Goal: Task Accomplishment & Management: Manage account settings

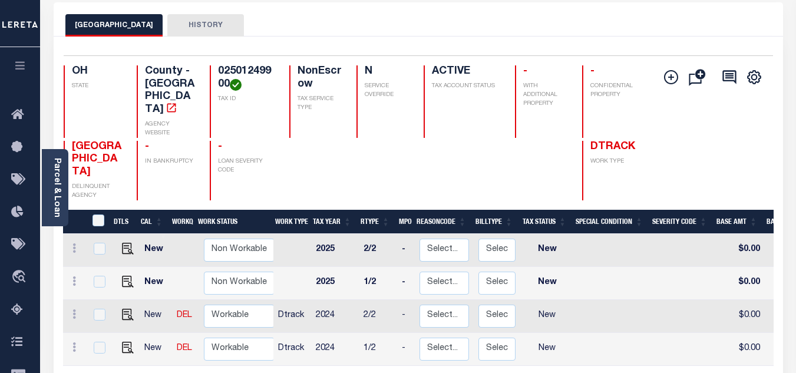
scroll to position [177, 0]
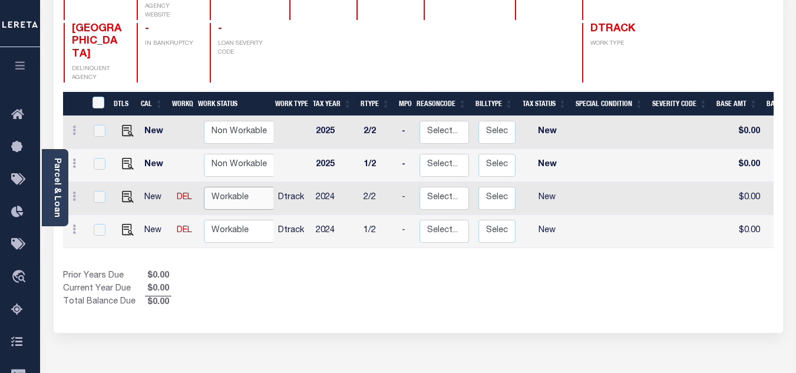
drag, startPoint x: 243, startPoint y: 173, endPoint x: 237, endPoint y: 181, distance: 9.7
click at [243, 187] on select "Non Workable Workable" at bounding box center [239, 198] width 71 height 23
checkbox input "true"
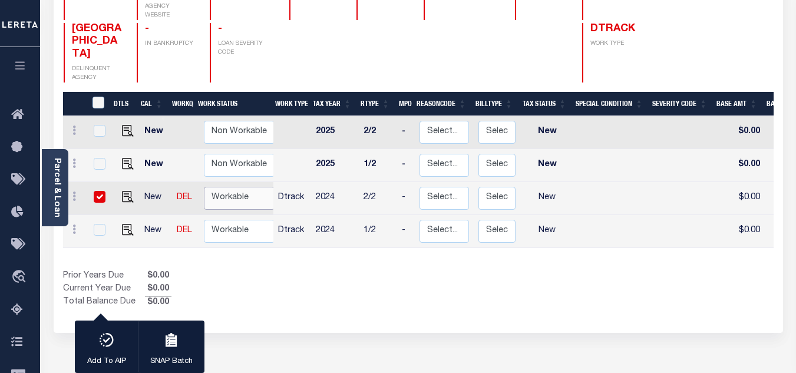
select select "true"
click at [204, 187] on select "Non Workable Workable" at bounding box center [239, 198] width 71 height 23
checkbox input "false"
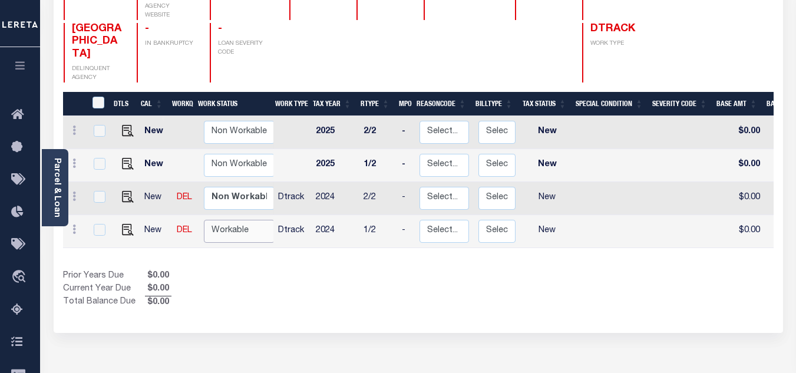
click at [227, 220] on select "Non Workable Workable" at bounding box center [239, 231] width 71 height 23
checkbox input "true"
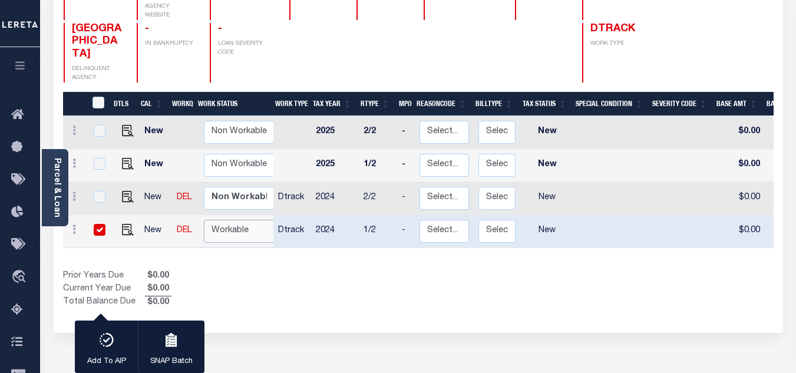
select select "true"
click at [204, 220] on select "Non Workable Workable" at bounding box center [239, 231] width 71 height 23
checkbox input "false"
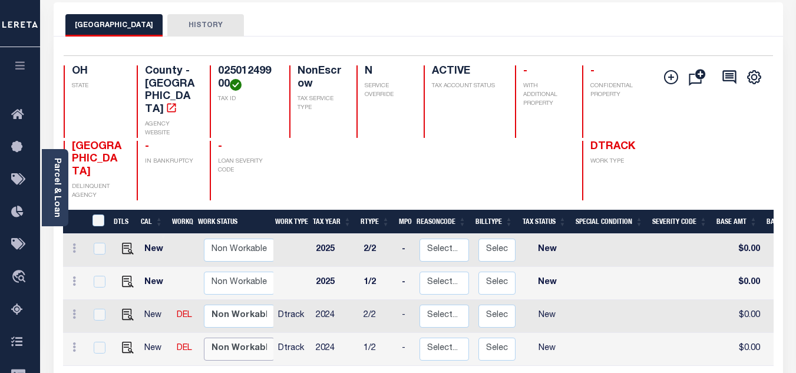
scroll to position [118, 0]
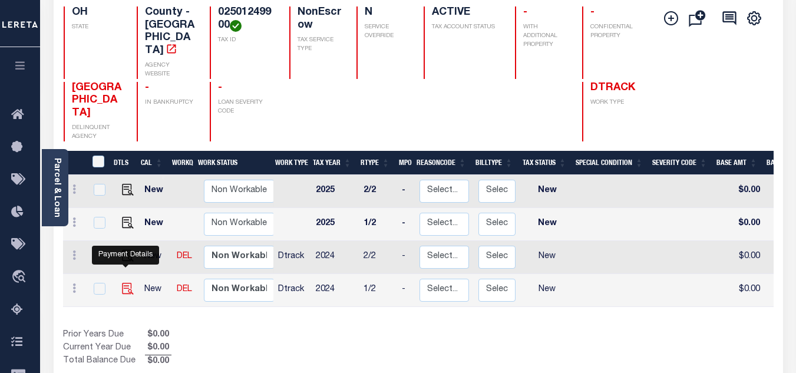
click at [122, 283] on img "" at bounding box center [128, 289] width 12 height 12
checkbox input "true"
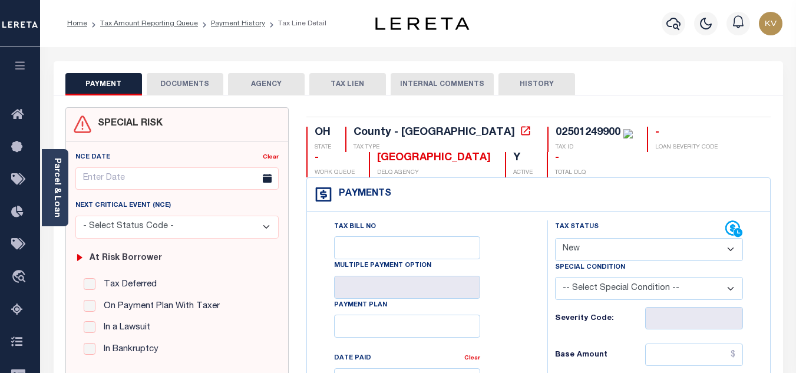
scroll to position [177, 0]
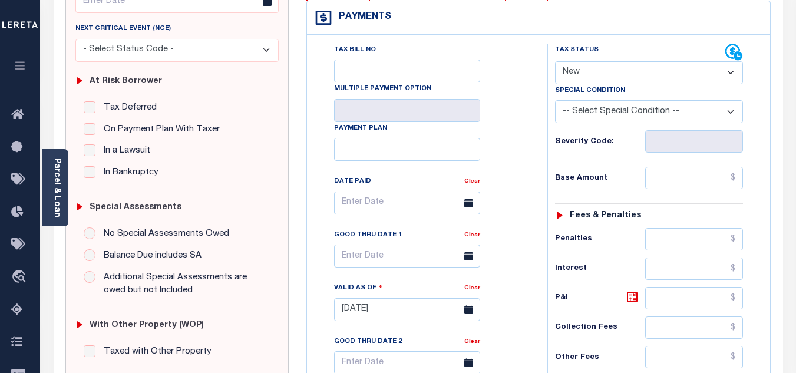
click at [580, 68] on select "- Select Status Code - Open Due/Unpaid Paid Incomplete No Tax Due Internal Refu…" at bounding box center [649, 72] width 188 height 23
select select "PYD"
click at [555, 62] on select "- Select Status Code - Open Due/Unpaid Paid Incomplete No Tax Due Internal Refu…" at bounding box center [649, 72] width 188 height 23
type input "[DATE]"
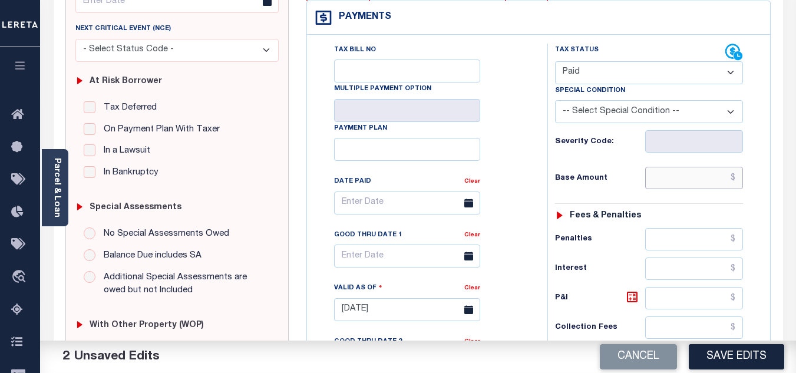
click at [670, 180] on input "text" at bounding box center [694, 178] width 98 height 22
paste input "1,504.04"
type input "$1,504.04"
click at [669, 207] on div "Tax Status Status - Select Status Code -" at bounding box center [652, 304] width 211 height 520
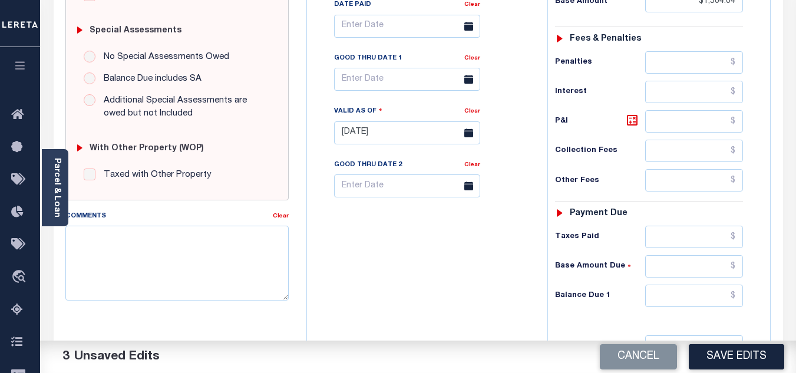
scroll to position [412, 0]
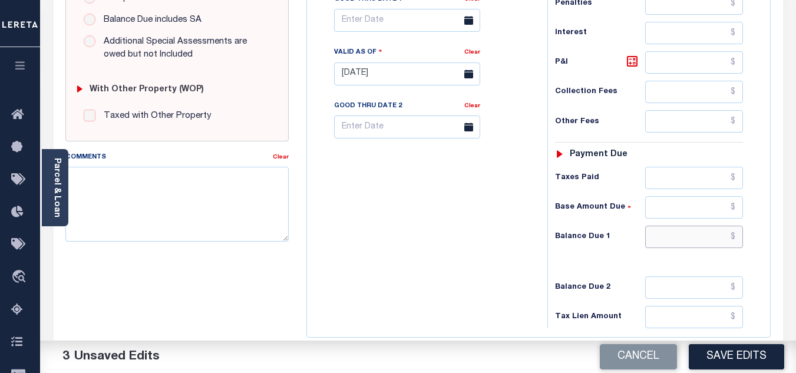
click at [660, 237] on input "text" at bounding box center [694, 237] width 98 height 22
type input "$0.00"
click at [375, 247] on div "Tax Bill No Multiple Payment Option Payment Plan Clear" at bounding box center [424, 68] width 229 height 520
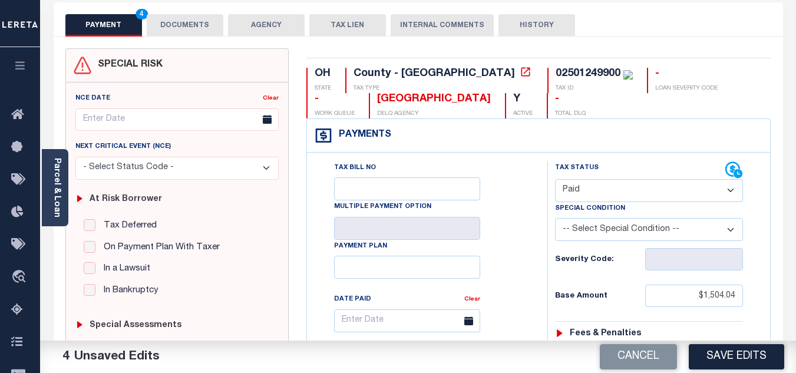
scroll to position [0, 0]
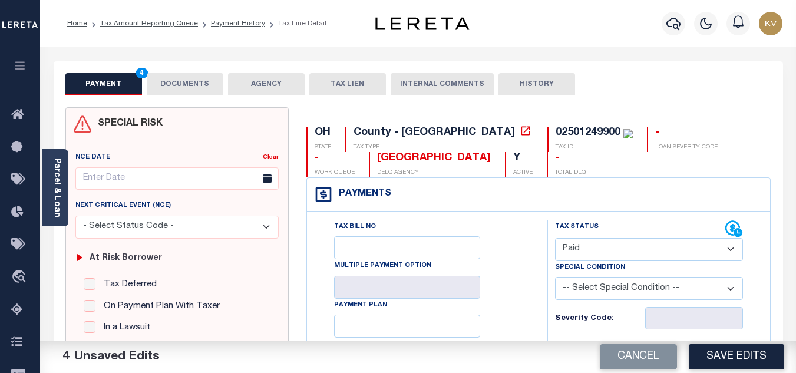
click at [184, 83] on button "DOCUMENTS" at bounding box center [185, 84] width 77 height 22
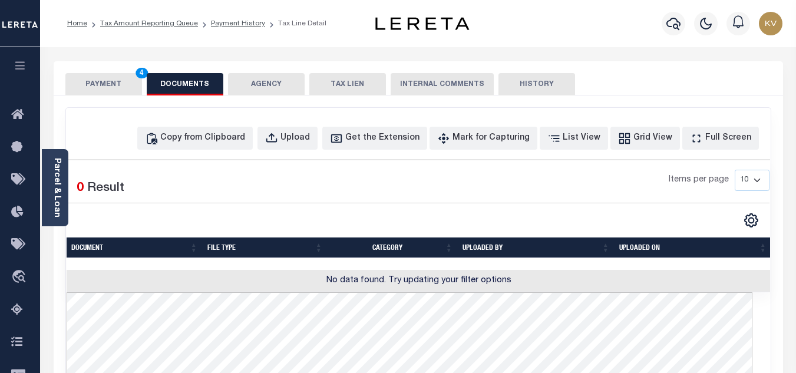
click at [115, 90] on button "PAYMENT 4" at bounding box center [103, 84] width 77 height 22
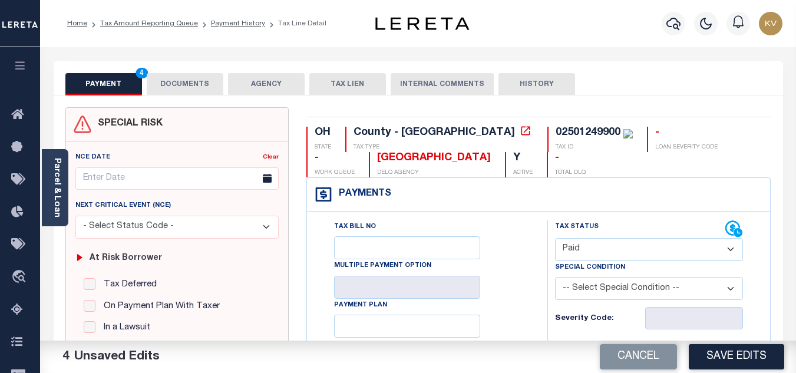
click at [188, 84] on button "DOCUMENTS" at bounding box center [185, 84] width 77 height 22
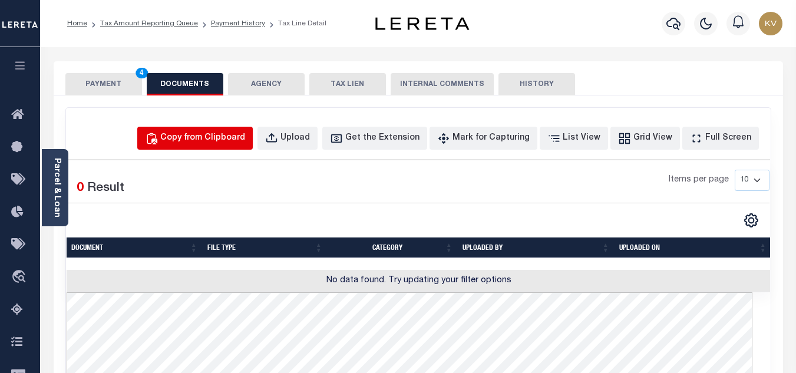
drag, startPoint x: 225, startPoint y: 141, endPoint x: 229, endPoint y: 156, distance: 14.7
click at [225, 141] on div "Copy from Clipboard" at bounding box center [202, 138] width 85 height 13
select select "POP"
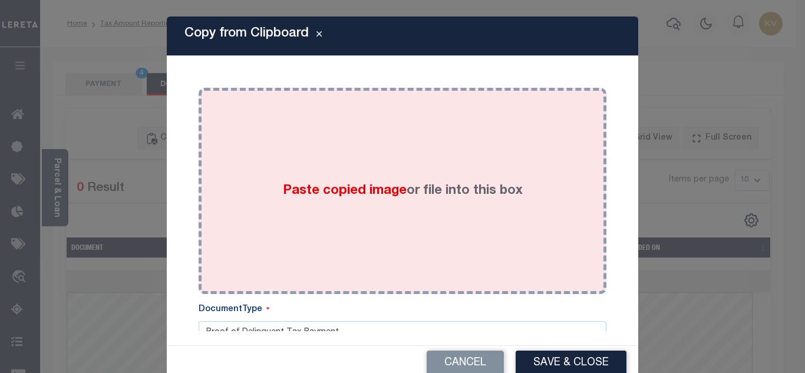
click at [292, 194] on span "Paste copied image" at bounding box center [345, 190] width 124 height 13
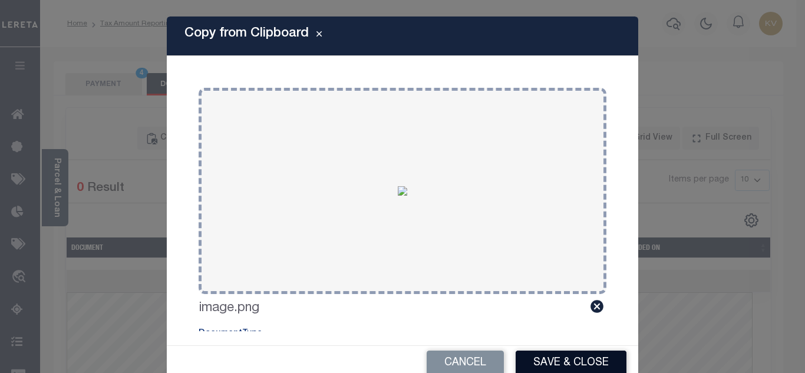
click at [560, 353] on button "Save & Close" at bounding box center [570, 362] width 111 height 25
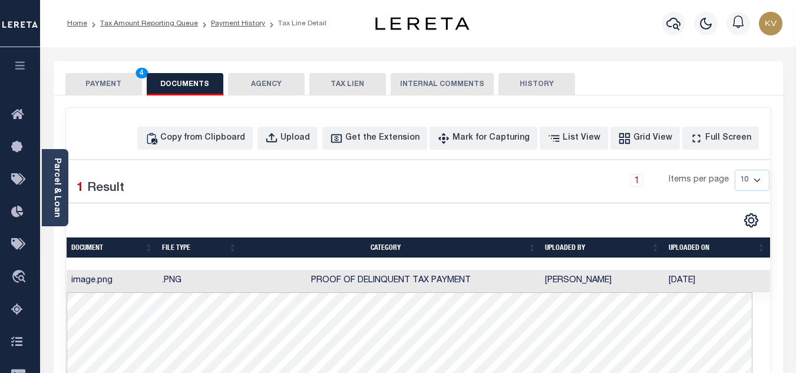
click at [115, 90] on button "PAYMENT 4" at bounding box center [103, 84] width 77 height 22
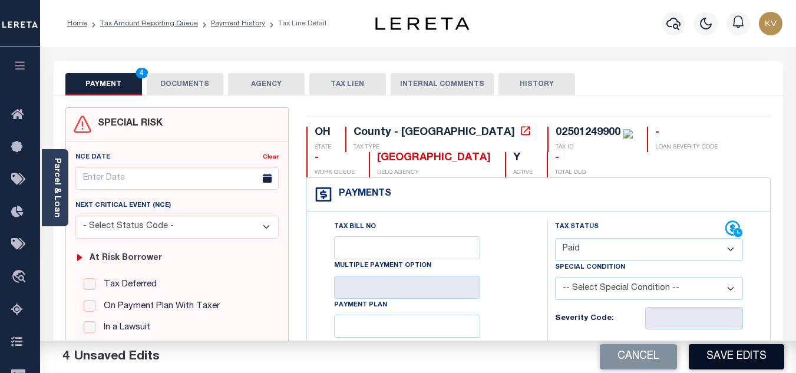
click at [724, 358] on button "Save Edits" at bounding box center [736, 356] width 95 height 25
checkbox input "false"
type input "$1,504.04"
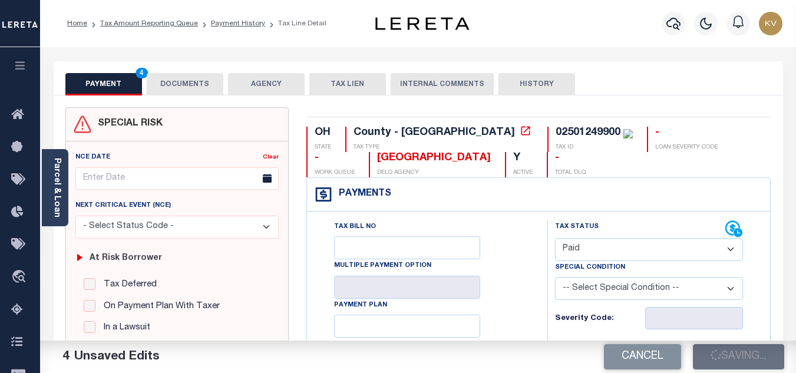
type input "$0"
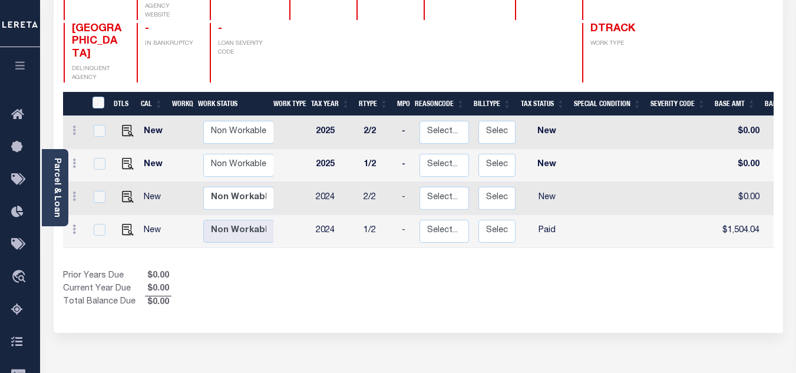
scroll to position [118, 0]
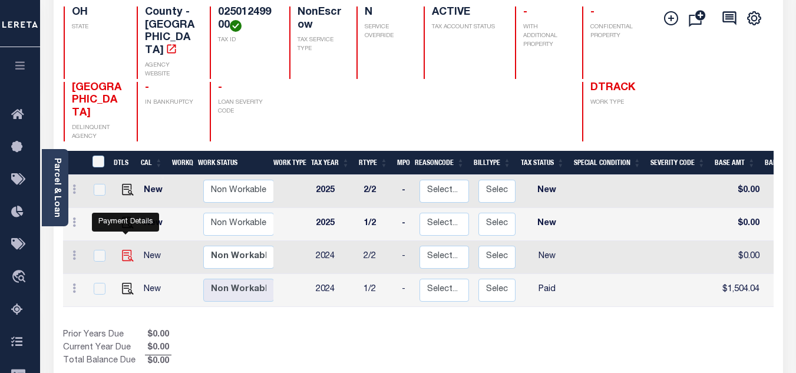
click at [122, 250] on img "" at bounding box center [128, 256] width 12 height 12
checkbox input "true"
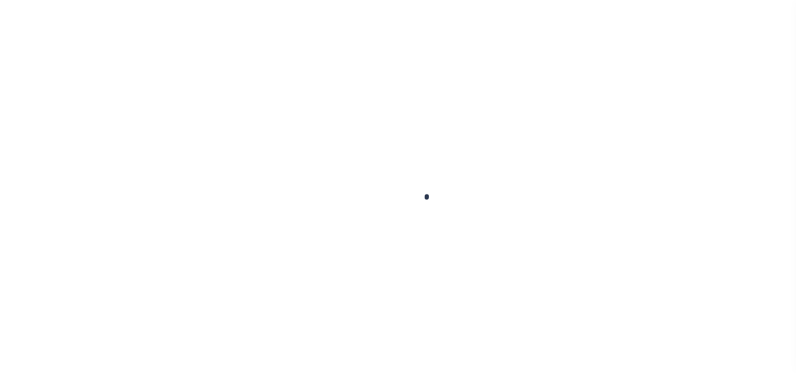
checkbox input "false"
type input "[DATE]"
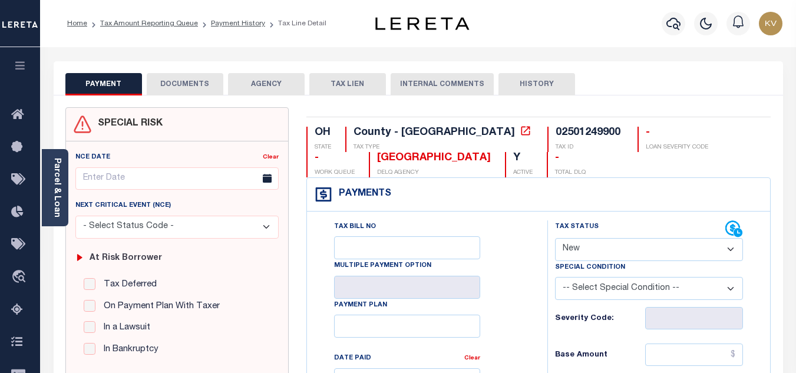
scroll to position [118, 0]
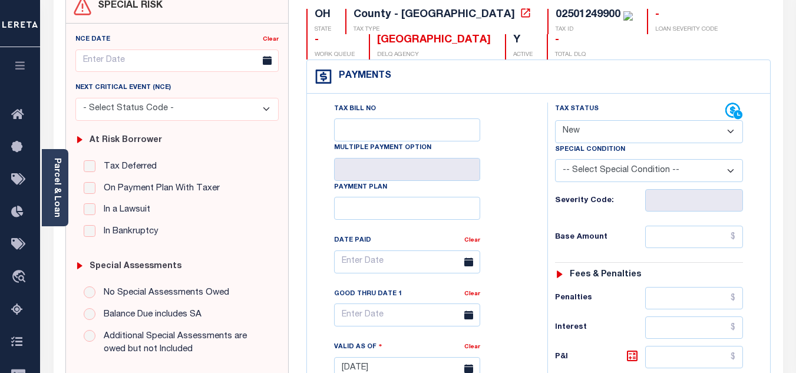
click at [608, 128] on select "- Select Status Code - Open Due/Unpaid Paid Incomplete No Tax Due Internal Refu…" at bounding box center [649, 131] width 188 height 23
select select "PYD"
click at [555, 121] on select "- Select Status Code - Open Due/Unpaid Paid Incomplete No Tax Due Internal Refu…" at bounding box center [649, 131] width 188 height 23
type input "[DATE]"
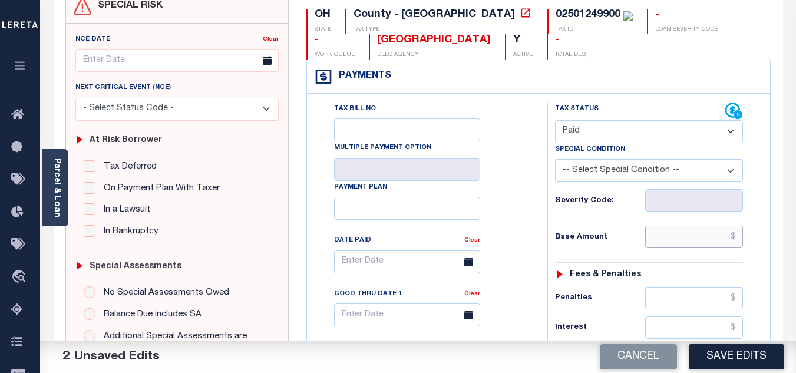
click at [680, 230] on input "text" at bounding box center [694, 237] width 98 height 22
paste input "1,504.04"
type input "$1,504.04"
click at [621, 242] on h6 "Base Amount" at bounding box center [600, 237] width 90 height 9
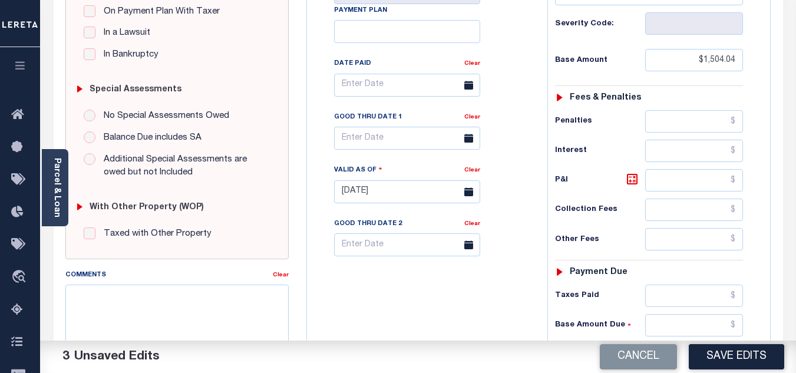
scroll to position [412, 0]
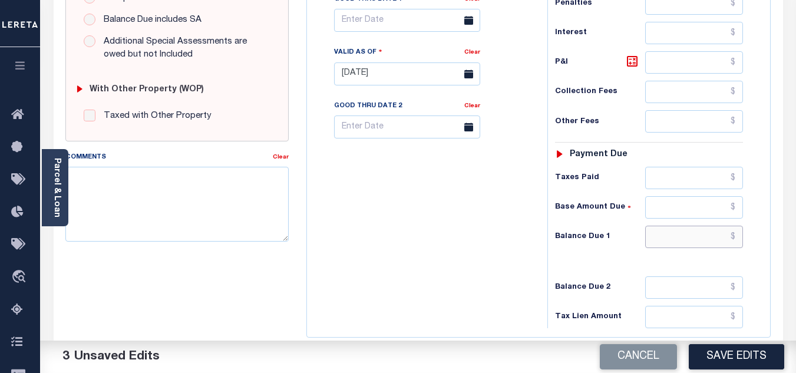
click at [680, 230] on input "text" at bounding box center [694, 237] width 98 height 22
type input "$0.00"
click at [427, 250] on div "Tax Bill No Multiple Payment Option Payment Plan Clear" at bounding box center [424, 68] width 229 height 520
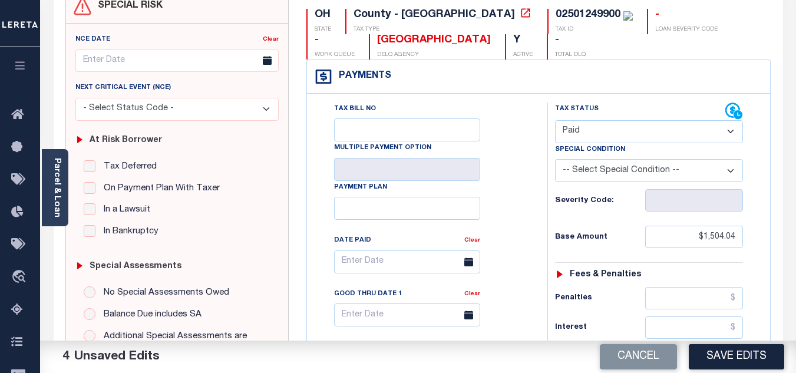
scroll to position [0, 0]
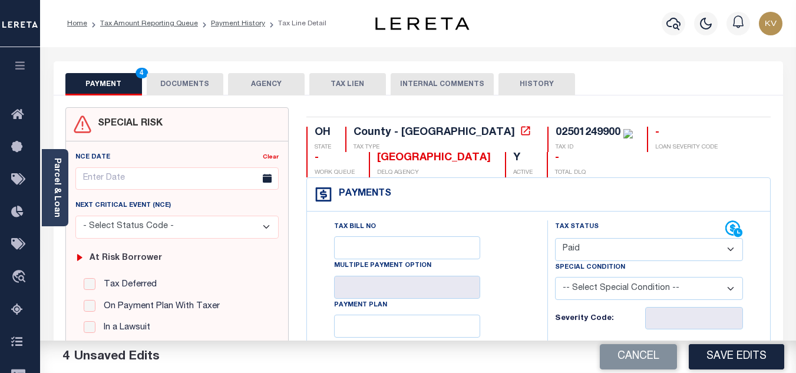
click at [183, 91] on button "DOCUMENTS" at bounding box center [185, 84] width 77 height 22
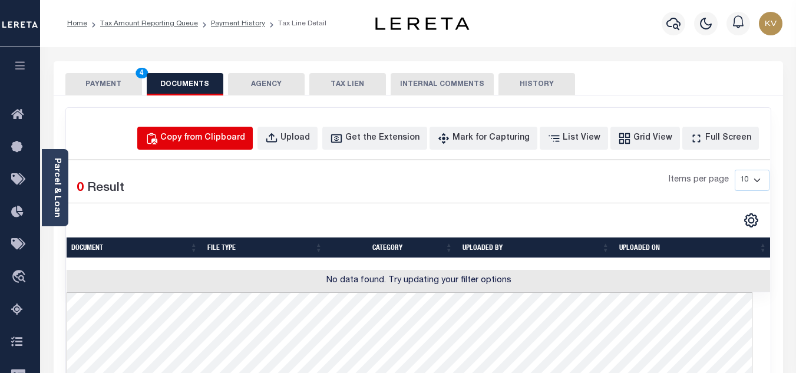
click at [245, 134] on div "Copy from Clipboard" at bounding box center [202, 138] width 85 height 13
select select "POP"
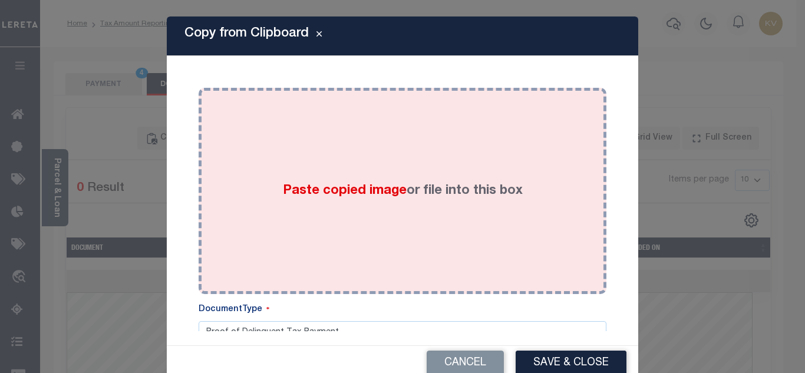
click at [305, 165] on div "Paste copied image or file into this box" at bounding box center [402, 191] width 390 height 188
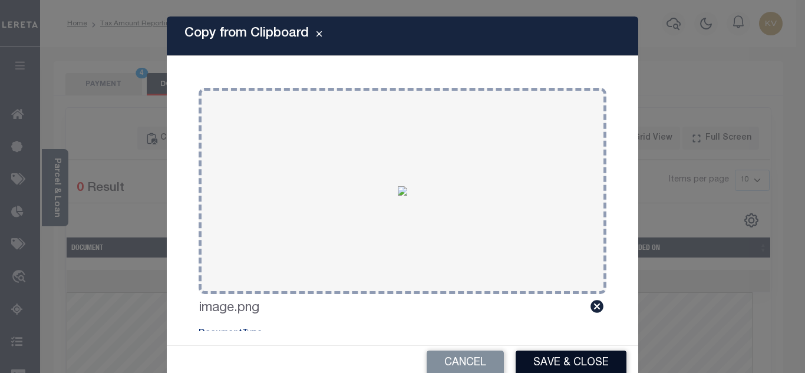
click at [576, 369] on button "Save & Close" at bounding box center [570, 362] width 111 height 25
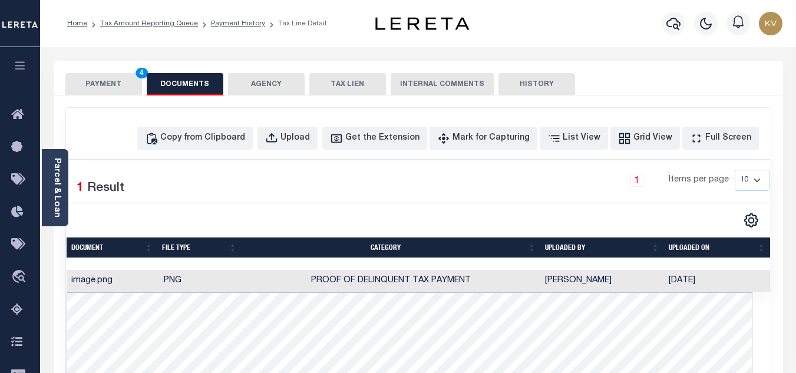
click at [108, 82] on button "PAYMENT 4" at bounding box center [103, 84] width 77 height 22
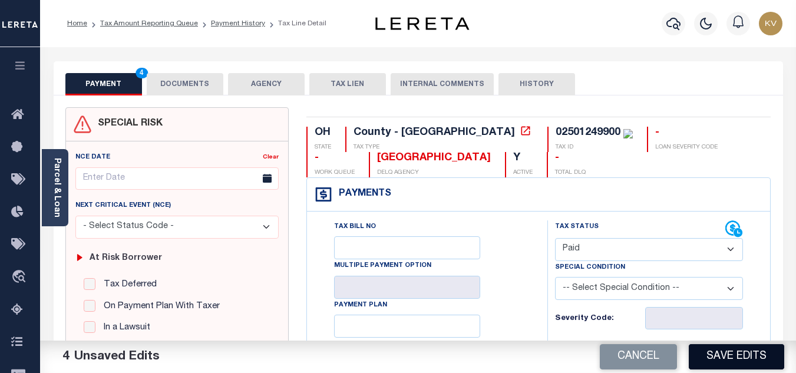
click at [729, 360] on button "Save Edits" at bounding box center [736, 356] width 95 height 25
checkbox input "false"
type input "$1,504.04"
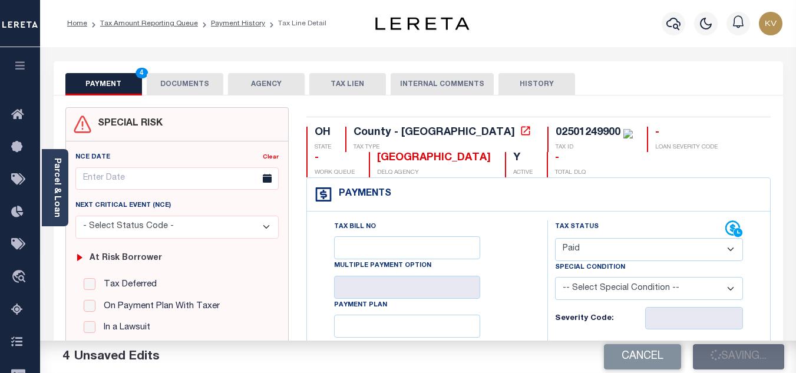
type input "$0"
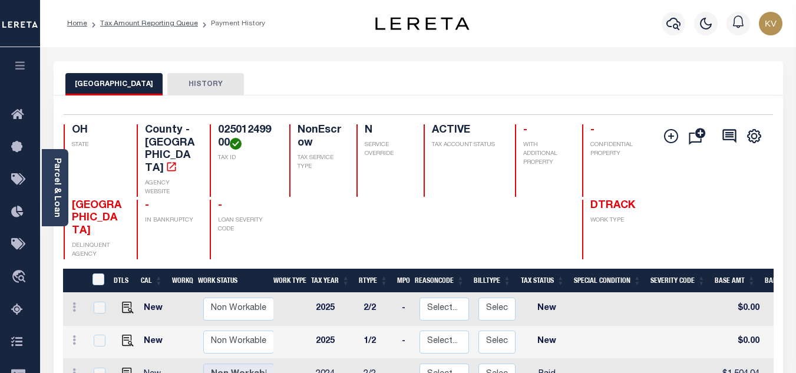
scroll to position [118, 0]
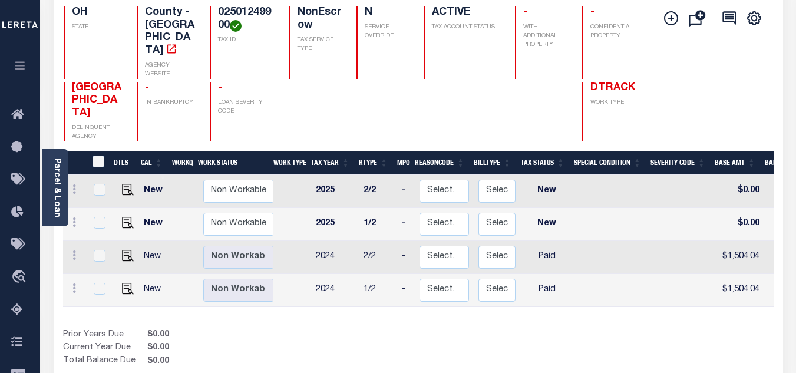
drag, startPoint x: 20, startPoint y: 309, endPoint x: 61, endPoint y: 280, distance: 50.0
click at [20, 309] on icon at bounding box center [20, 310] width 19 height 15
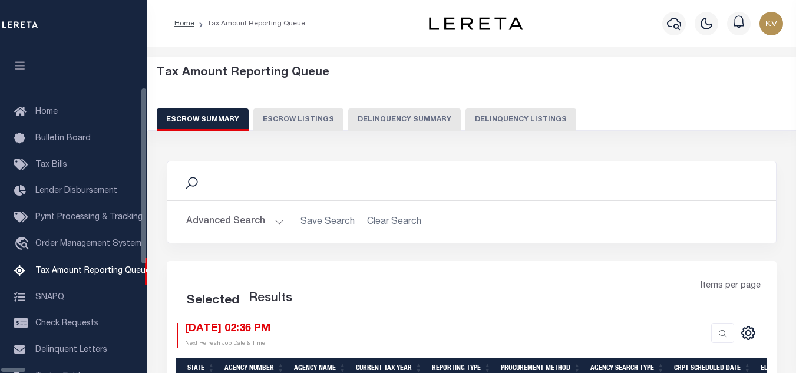
click at [465, 120] on button "Delinquency Listings" at bounding box center [520, 119] width 111 height 22
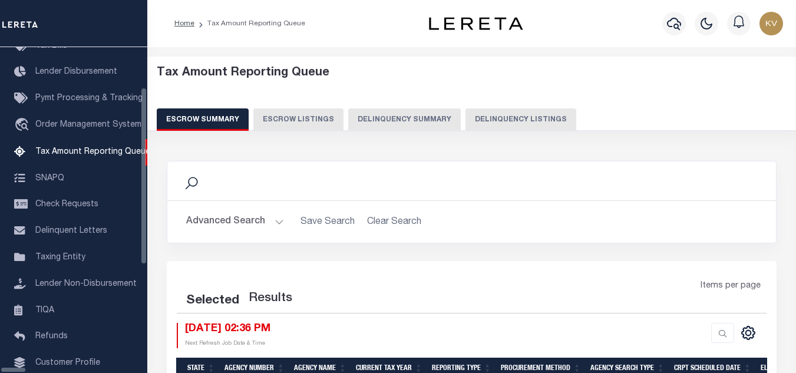
select select "100"
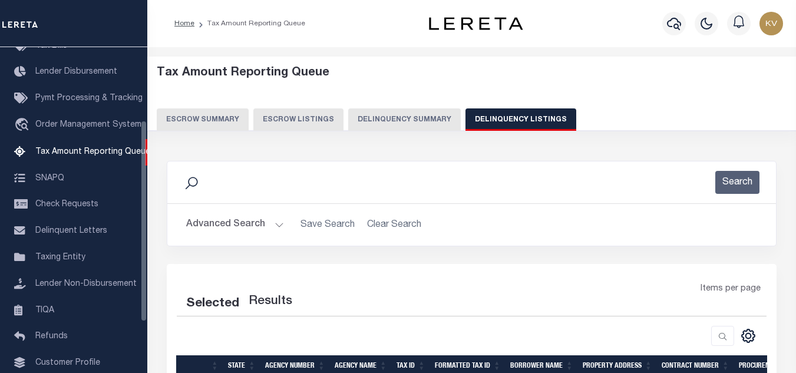
select select "100"
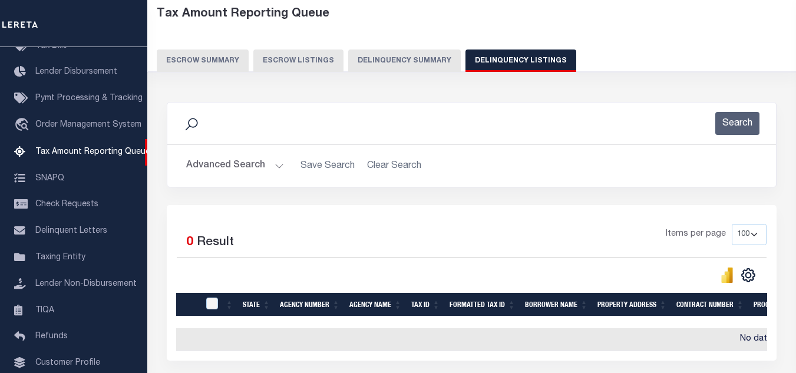
scroll to position [118, 0]
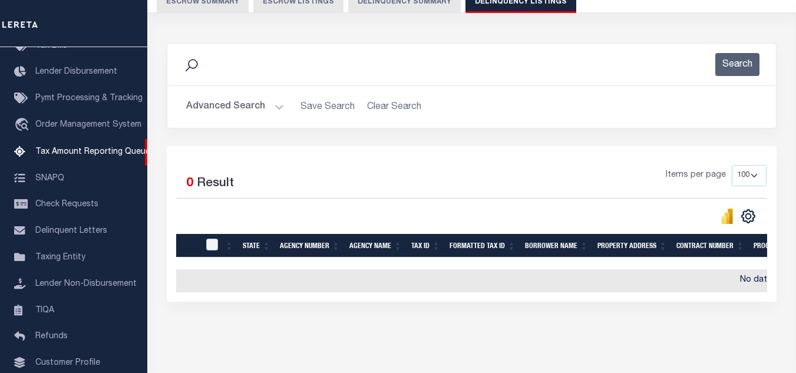
click at [252, 108] on button "Advanced Search" at bounding box center [235, 106] width 98 height 23
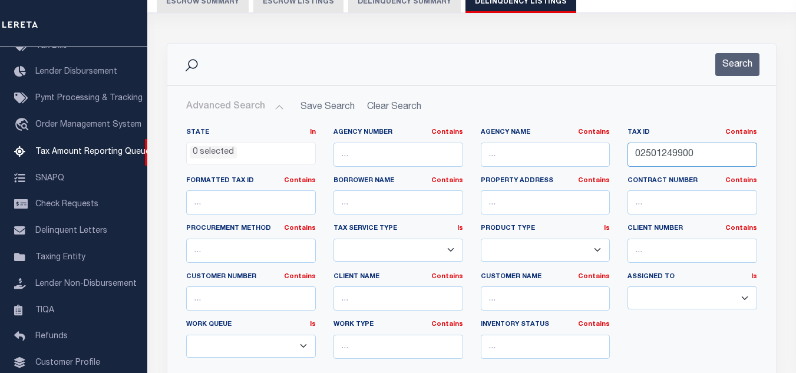
click at [679, 153] on input "02501249900" at bounding box center [692, 155] width 130 height 24
paste input "500"
type input "02501250000"
click at [736, 62] on button "Search" at bounding box center [737, 64] width 44 height 23
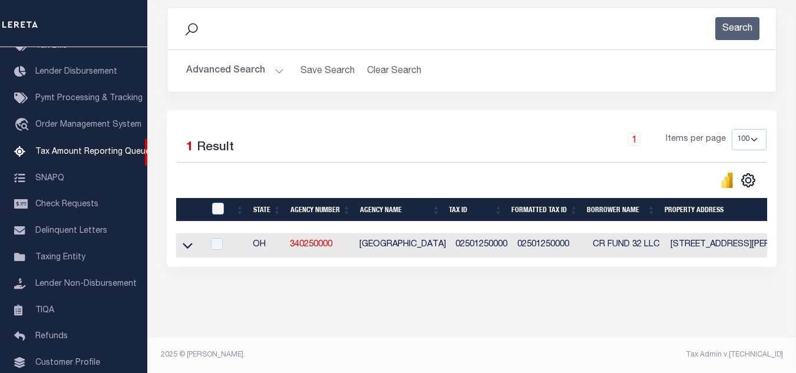
scroll to position [164, 0]
click at [187, 239] on icon at bounding box center [188, 245] width 10 height 12
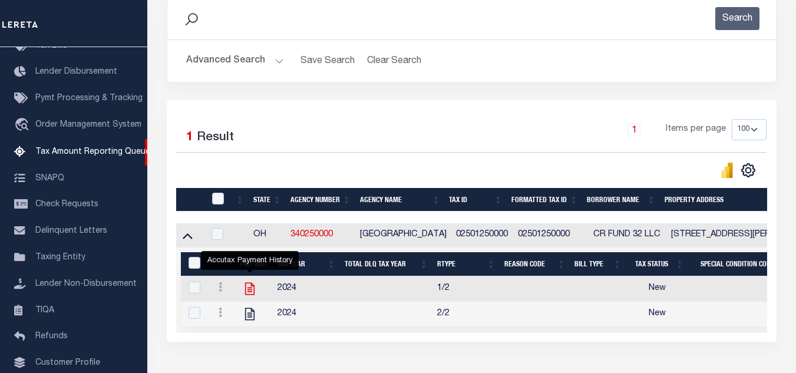
click at [246, 290] on icon "" at bounding box center [249, 289] width 9 height 12
checkbox input "true"
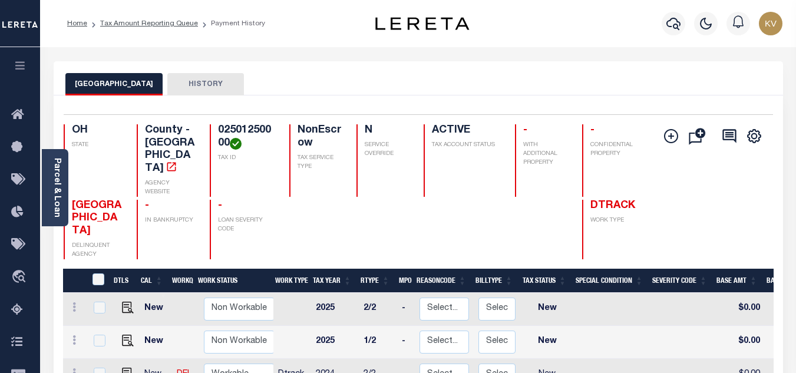
scroll to position [118, 0]
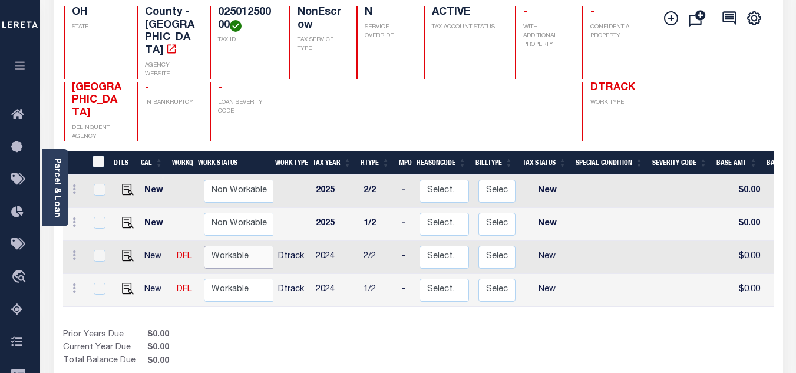
drag, startPoint x: 227, startPoint y: 226, endPoint x: 232, endPoint y: 234, distance: 9.5
click at [227, 246] on select "Non Workable Workable" at bounding box center [239, 257] width 71 height 23
checkbox input "true"
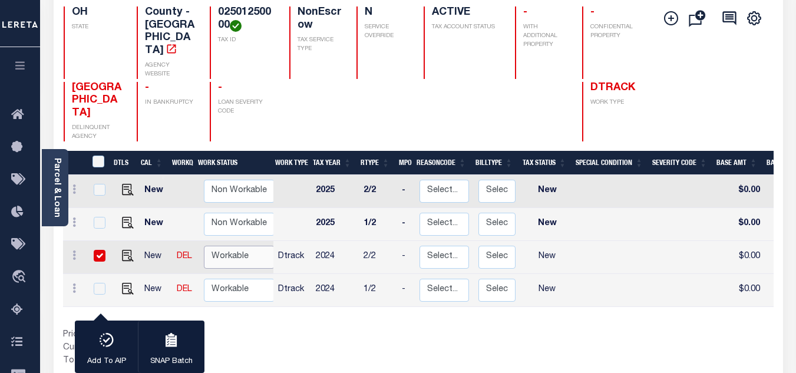
select select "true"
click at [204, 246] on select "Non Workable Workable" at bounding box center [239, 257] width 71 height 23
checkbox input "false"
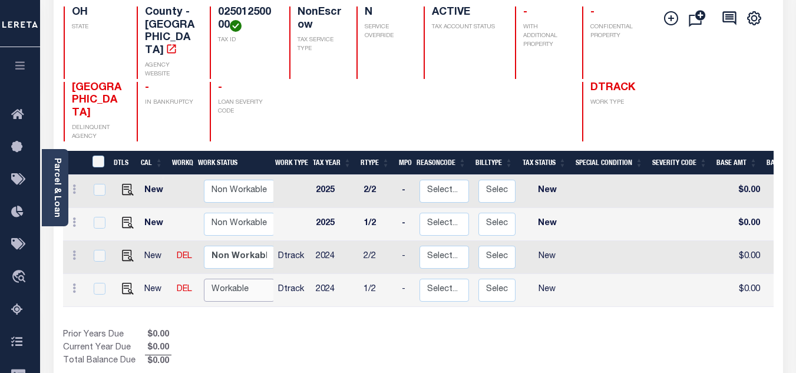
click at [231, 279] on select "Non Workable Workable" at bounding box center [239, 290] width 71 height 23
checkbox input "true"
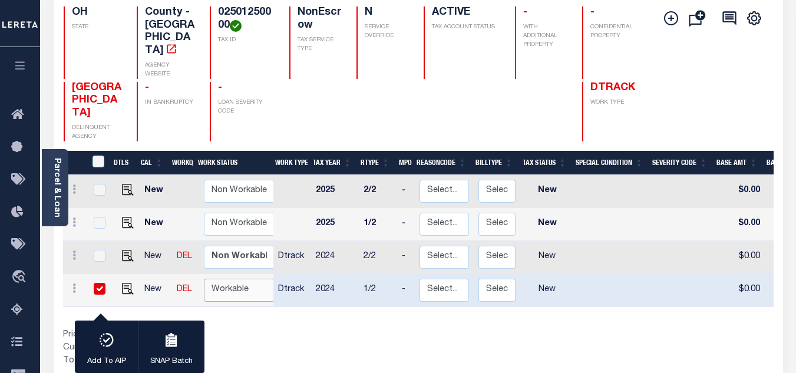
select select "true"
click at [204, 279] on select "Non Workable Workable" at bounding box center [239, 290] width 71 height 23
checkbox input "false"
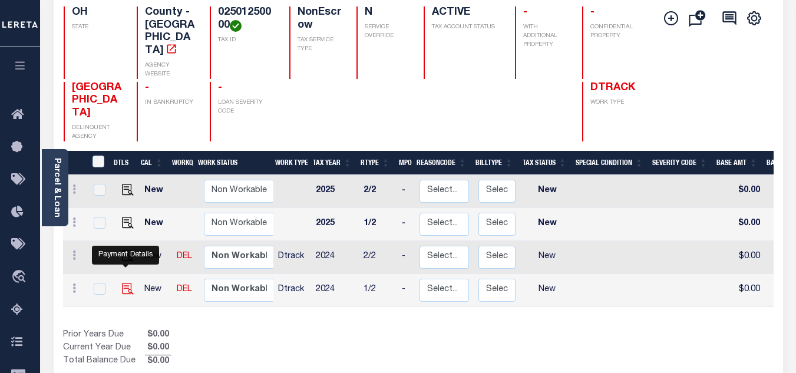
click at [124, 283] on img "" at bounding box center [128, 289] width 12 height 12
checkbox input "true"
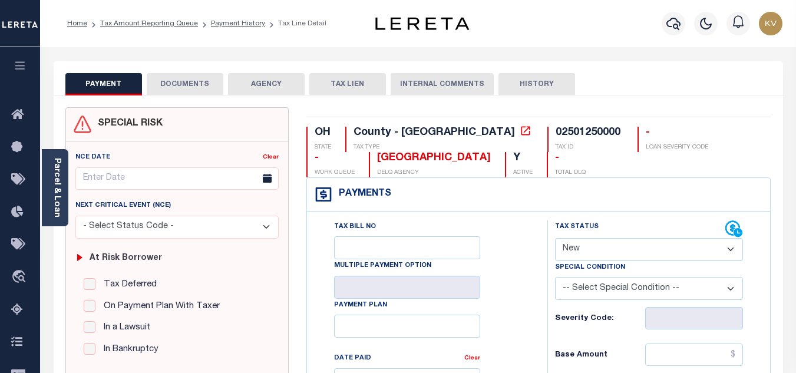
scroll to position [118, 0]
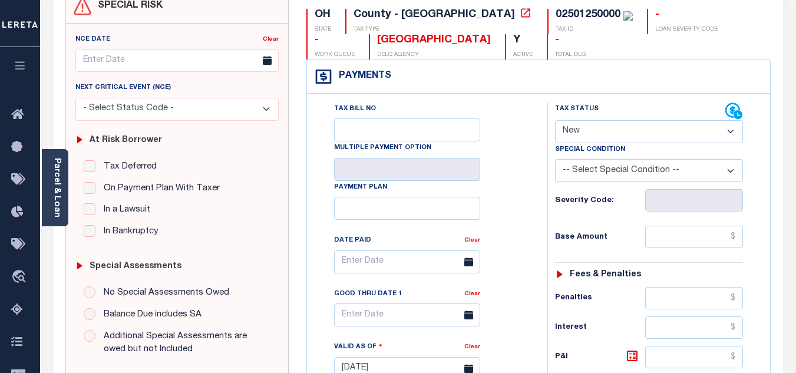
click at [583, 128] on select "- Select Status Code - Open Due/Unpaid Paid Incomplete No Tax Due Internal Refu…" at bounding box center [649, 131] width 188 height 23
select select "PYD"
click at [555, 121] on select "- Select Status Code - Open Due/Unpaid Paid Incomplete No Tax Due Internal Refu…" at bounding box center [649, 131] width 188 height 23
type input "[DATE]"
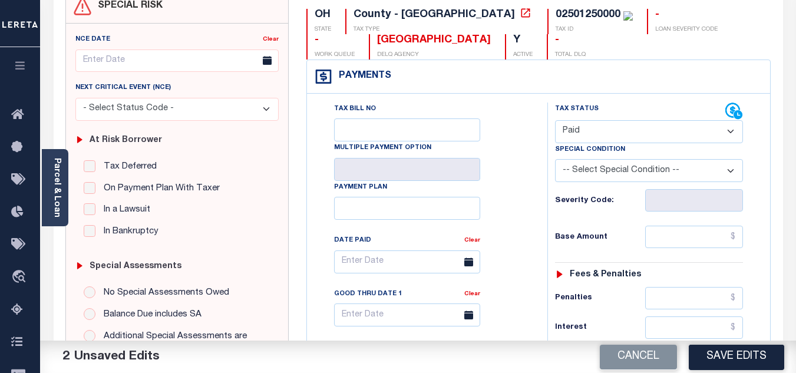
click at [545, 189] on div "Tax Status Status" at bounding box center [652, 362] width 229 height 520
click at [664, 228] on input "text" at bounding box center [694, 237] width 98 height 22
paste input "1,504.04"
type input "$1,504.04"
click at [614, 230] on div "Base Amount $1,504.04" at bounding box center [649, 237] width 188 height 22
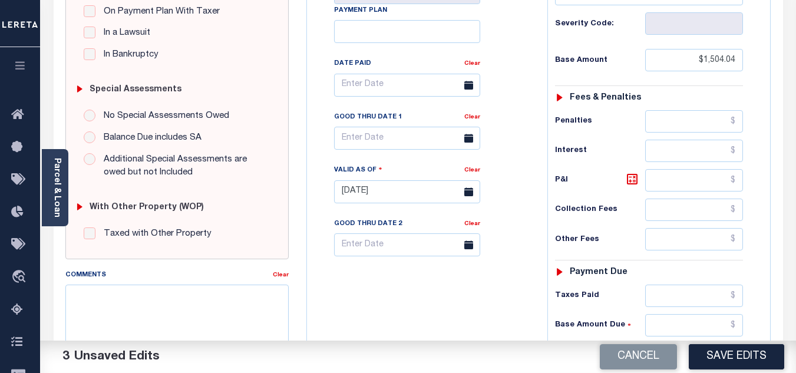
scroll to position [353, 0]
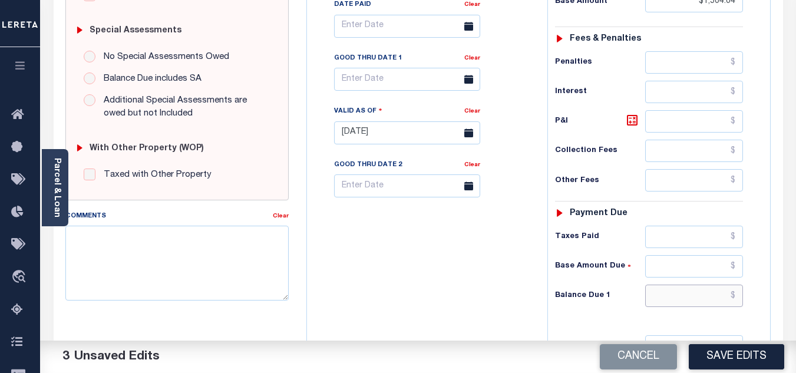
click at [681, 297] on input "text" at bounding box center [694, 296] width 98 height 22
type input "$0.00"
click at [464, 283] on div "Tax Bill No Multiple Payment Option Payment Plan Clear" at bounding box center [424, 127] width 229 height 520
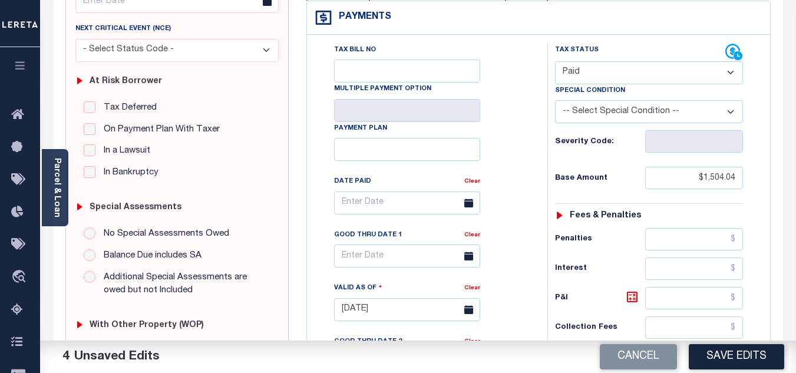
scroll to position [0, 0]
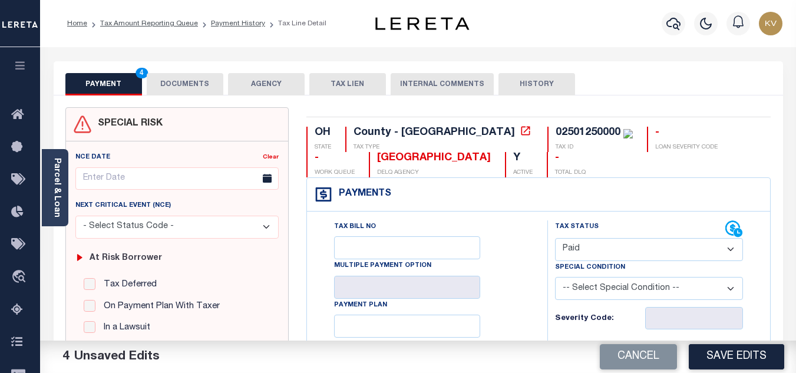
click at [172, 81] on button "DOCUMENTS" at bounding box center [185, 84] width 77 height 22
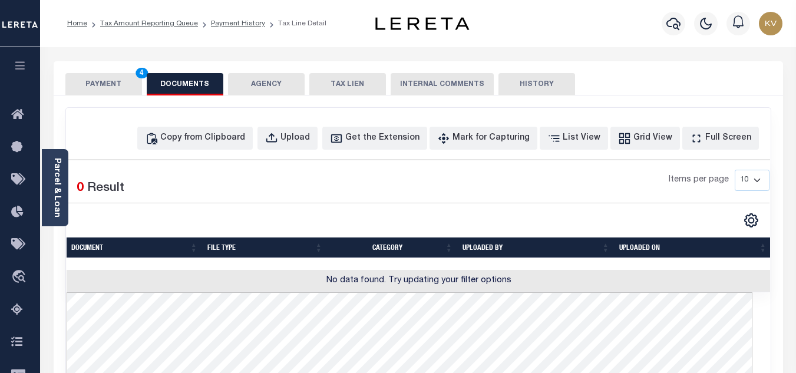
click at [112, 82] on button "PAYMENT 4" at bounding box center [103, 84] width 77 height 22
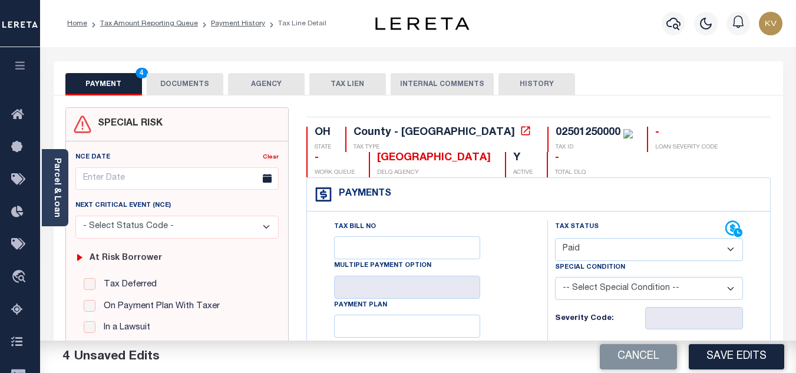
click at [209, 81] on button "DOCUMENTS" at bounding box center [185, 84] width 77 height 22
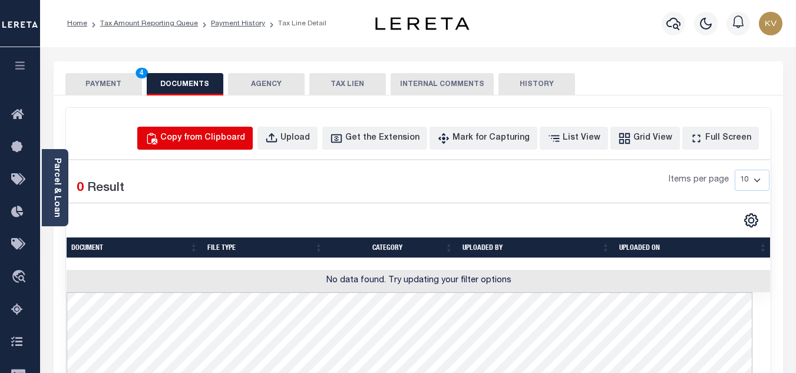
click at [230, 133] on div "Copy from Clipboard" at bounding box center [202, 138] width 85 height 13
select select "POP"
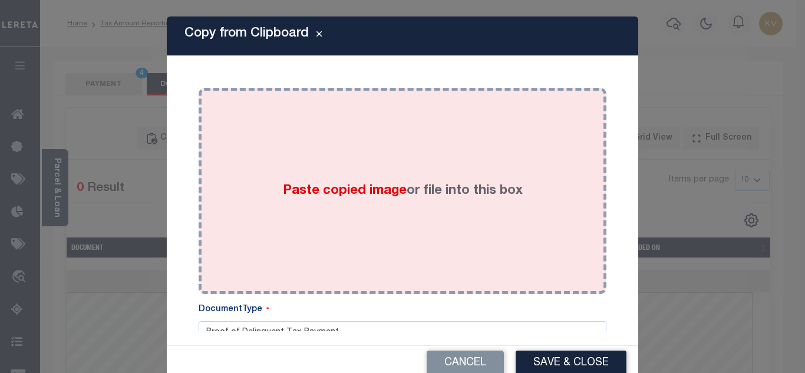
click at [260, 183] on div "Paste copied image or file into this box" at bounding box center [402, 191] width 390 height 188
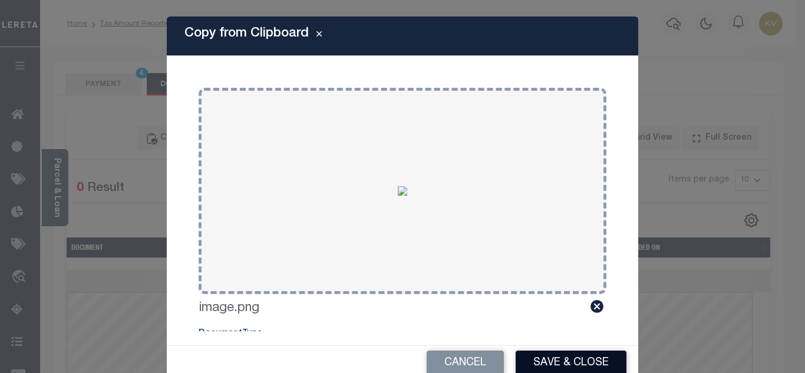
click at [561, 354] on button "Save & Close" at bounding box center [570, 362] width 111 height 25
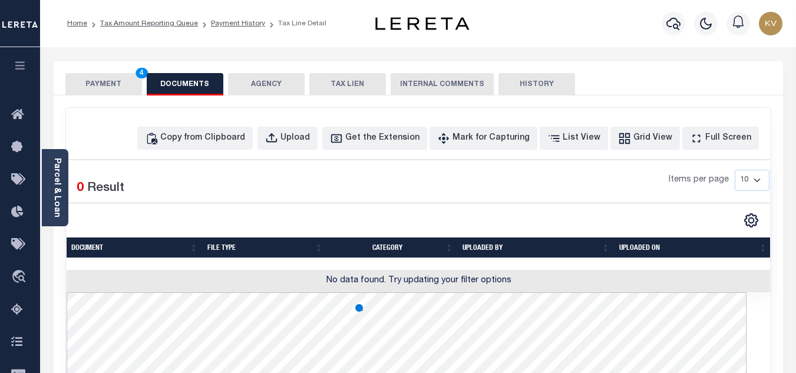
click at [94, 90] on button "PAYMENT 4" at bounding box center [103, 84] width 77 height 22
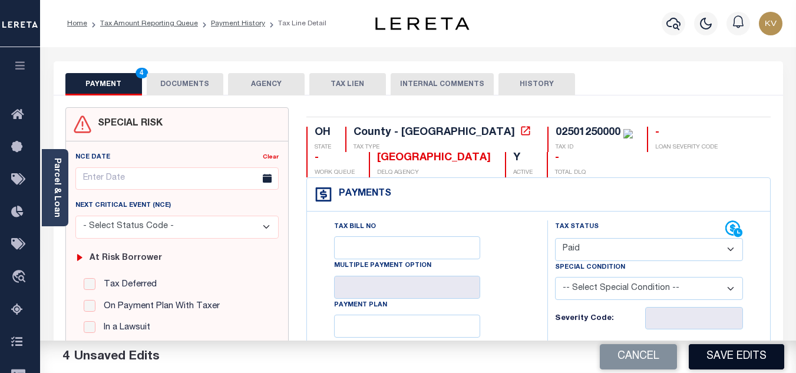
click at [740, 358] on button "Save Edits" at bounding box center [736, 356] width 95 height 25
checkbox input "false"
type input "$1,504.04"
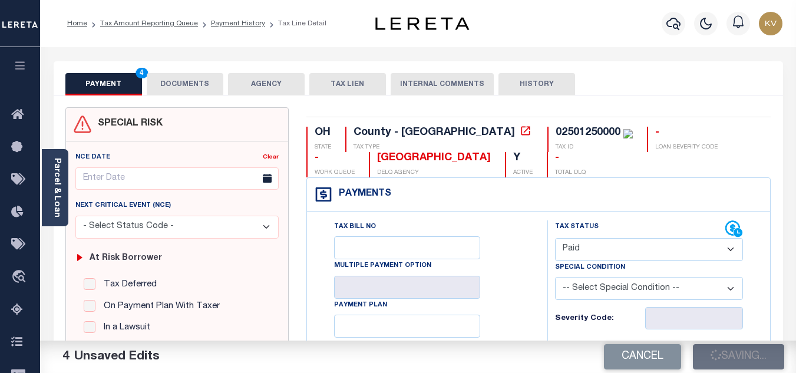
type input "$0"
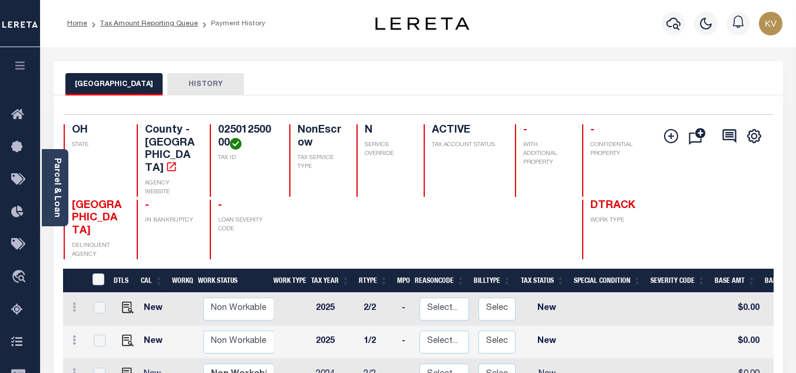
scroll to position [118, 0]
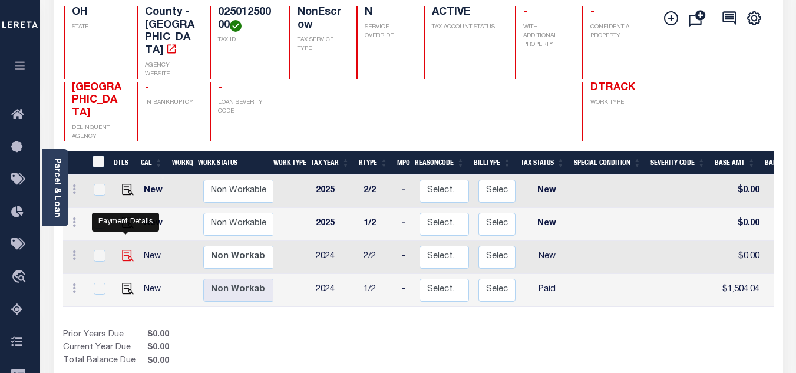
click at [126, 250] on img "" at bounding box center [128, 256] width 12 height 12
checkbox input "true"
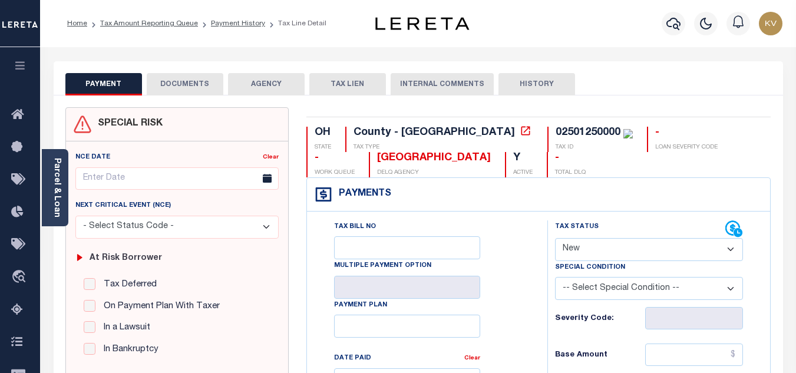
scroll to position [177, 0]
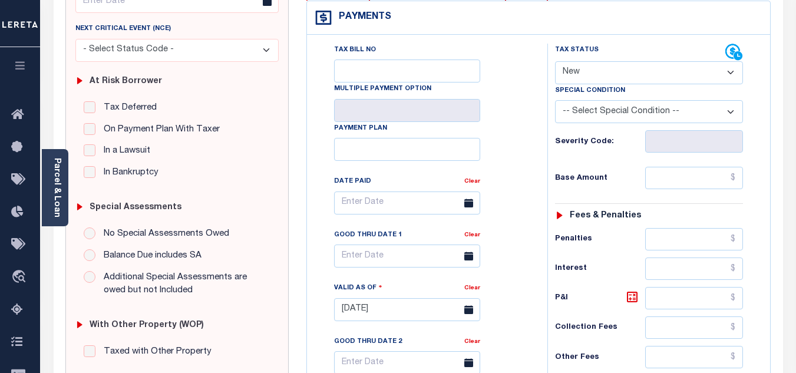
click at [587, 65] on select "- Select Status Code - Open Due/Unpaid Paid Incomplete No Tax Due Internal Refu…" at bounding box center [649, 72] width 188 height 23
select select "PYD"
click at [555, 62] on select "- Select Status Code - Open Due/Unpaid Paid Incomplete No Tax Due Internal Refu…" at bounding box center [649, 72] width 188 height 23
type input "[DATE]"
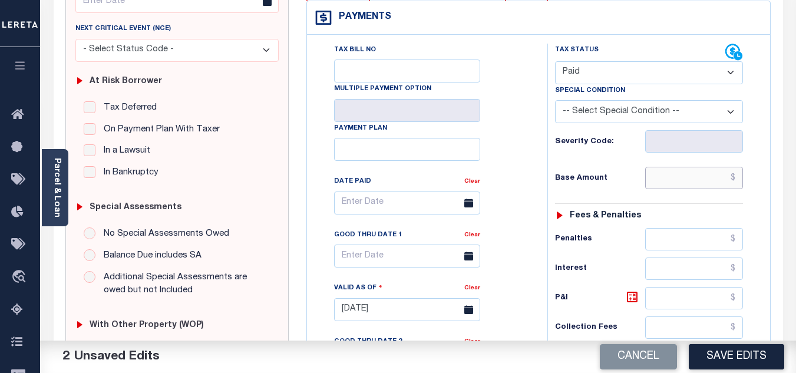
click at [668, 183] on input "text" at bounding box center [694, 178] width 98 height 22
paste input "1,504.04"
type input "$1,504.04"
click at [630, 170] on div "Base Amount $1,504.04" at bounding box center [649, 178] width 188 height 22
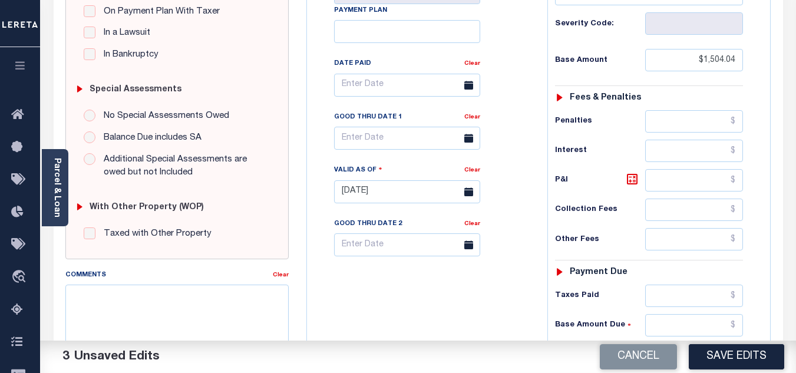
scroll to position [412, 0]
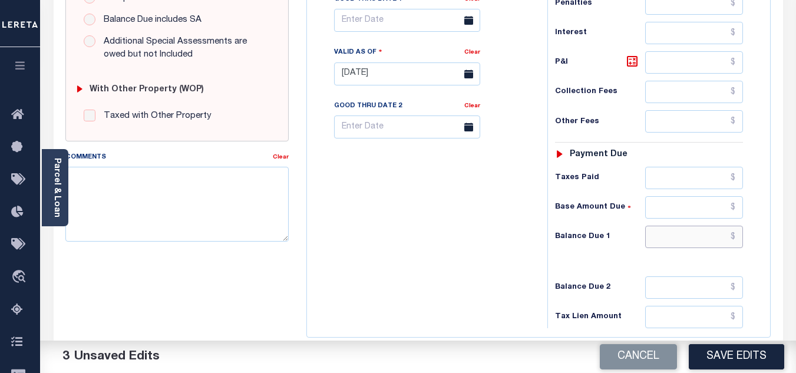
click at [678, 238] on input "text" at bounding box center [694, 237] width 98 height 22
type input "$0.00"
click at [492, 243] on div "Tax Bill No Multiple Payment Option Payment Plan Clear" at bounding box center [424, 68] width 229 height 520
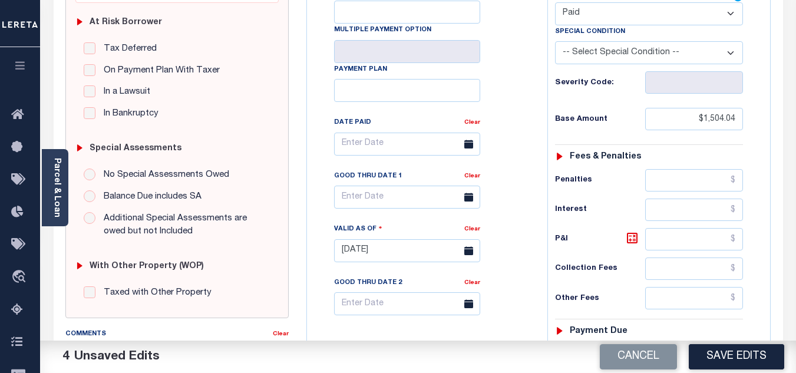
scroll to position [0, 0]
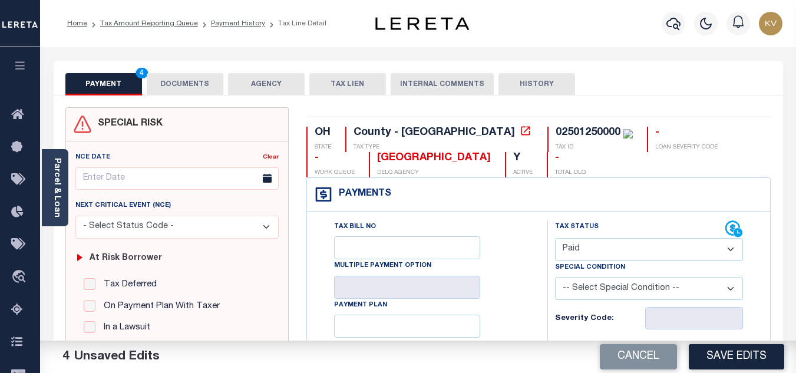
click at [199, 87] on button "DOCUMENTS" at bounding box center [185, 84] width 77 height 22
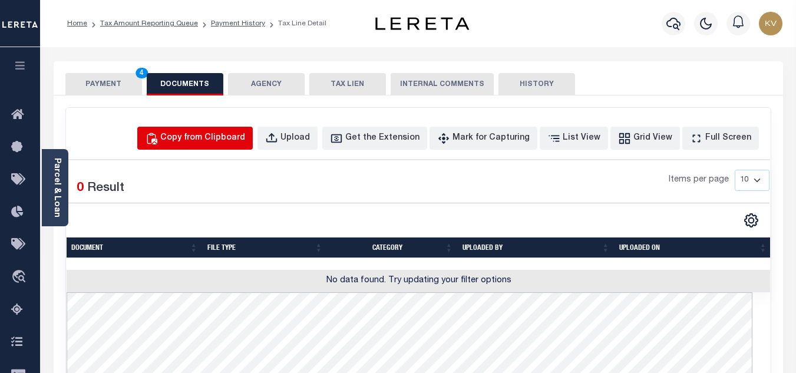
click at [243, 137] on div "Copy from Clipboard" at bounding box center [202, 138] width 85 height 13
select select "POP"
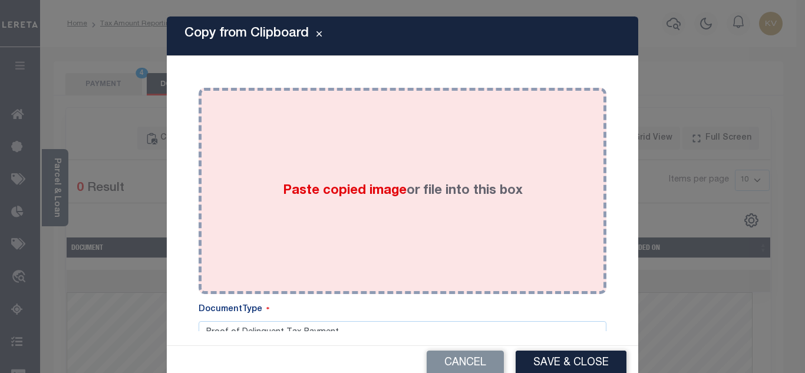
click at [386, 188] on span "Paste copied image" at bounding box center [345, 190] width 124 height 13
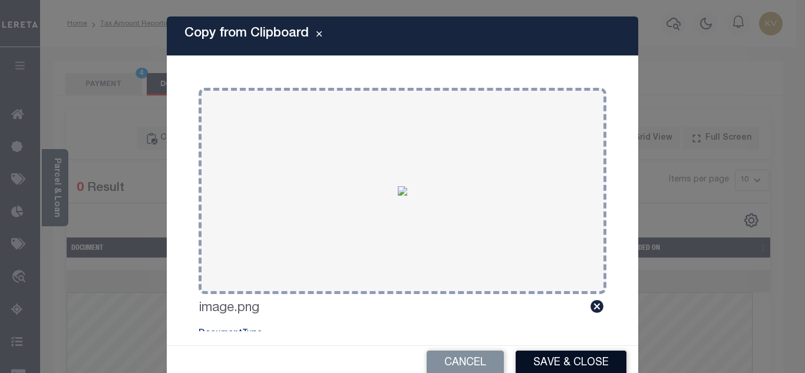
click at [571, 359] on button "Save & Close" at bounding box center [570, 362] width 111 height 25
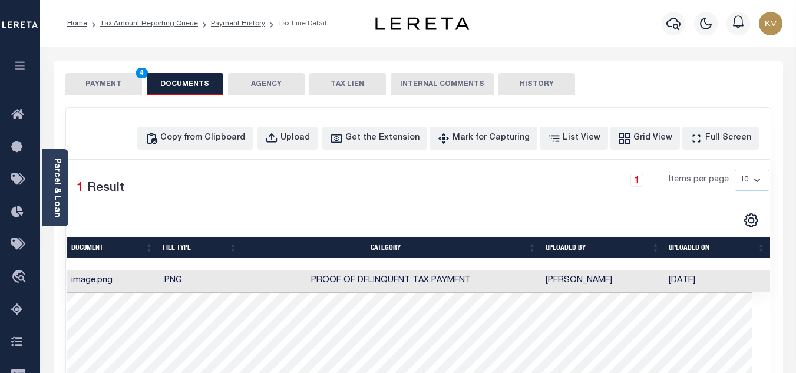
click at [111, 88] on button "PAYMENT 4" at bounding box center [103, 84] width 77 height 22
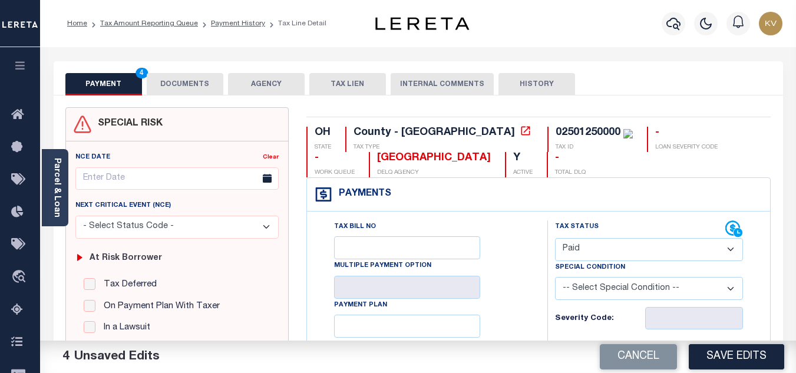
click at [722, 353] on button "Save Edits" at bounding box center [736, 356] width 95 height 25
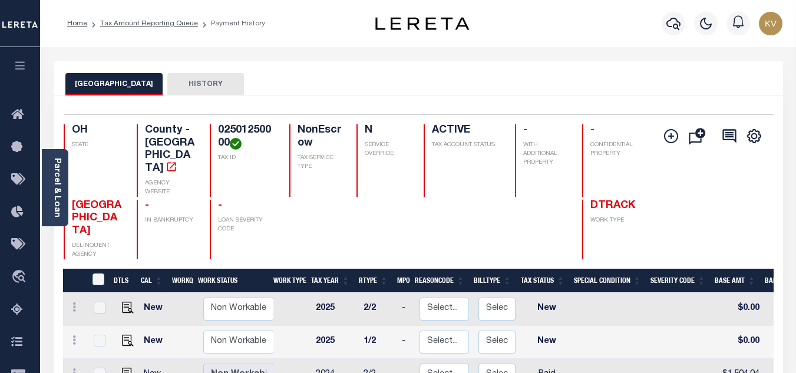
scroll to position [118, 0]
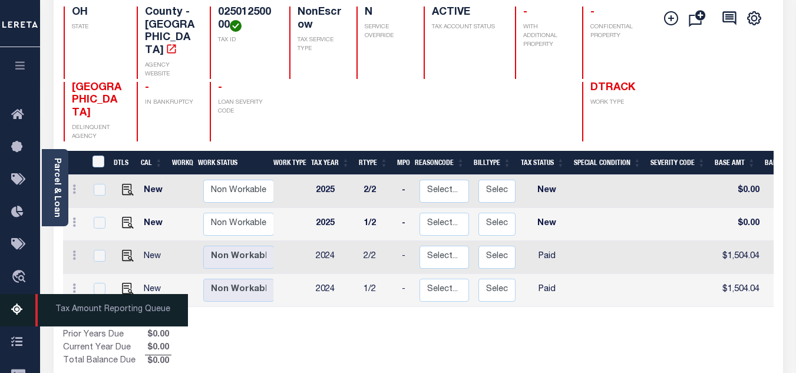
click at [21, 315] on icon at bounding box center [20, 310] width 19 height 15
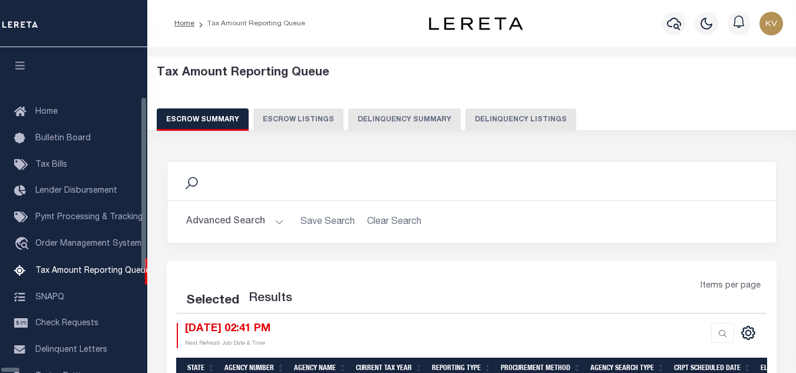
click at [465, 114] on button "Delinquency Listings" at bounding box center [520, 119] width 111 height 22
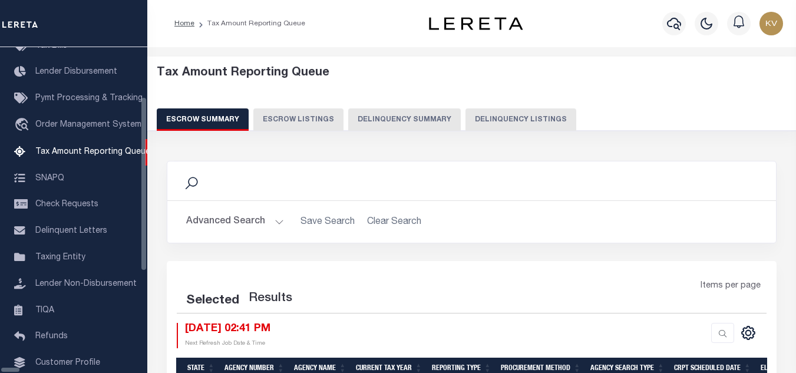
select select "100"
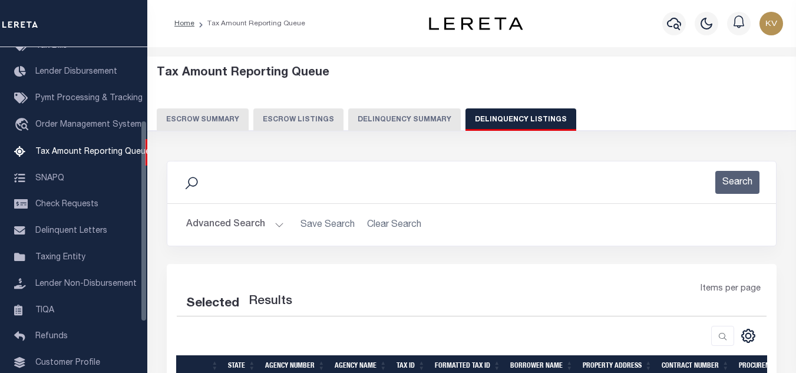
scroll to position [118, 0]
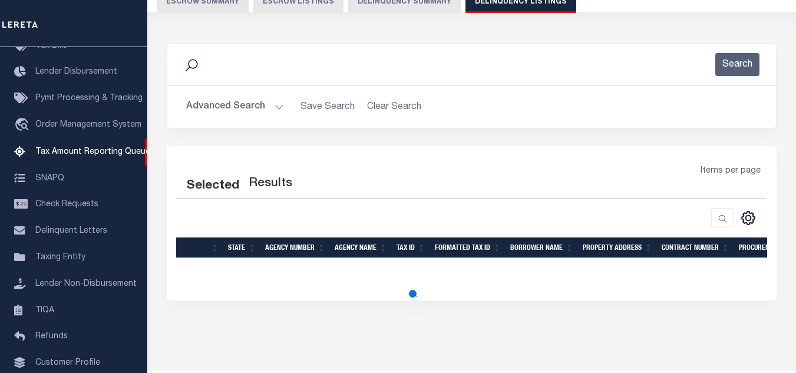
select select "100"
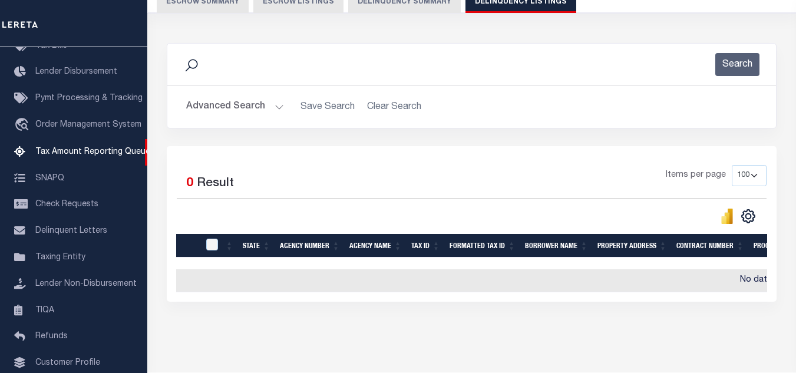
click at [272, 110] on button "Advanced Search" at bounding box center [235, 106] width 98 height 23
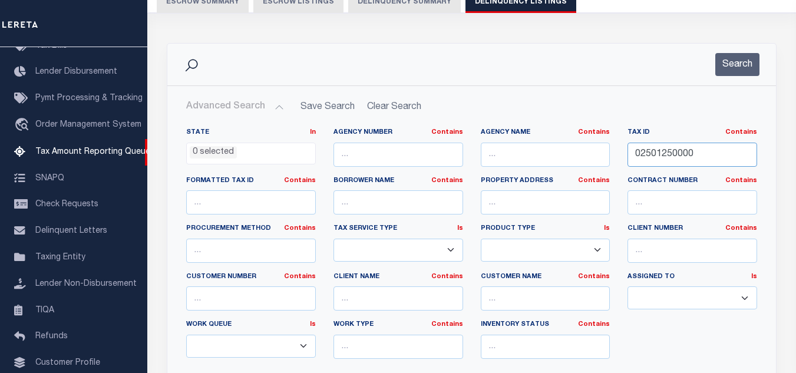
click at [689, 156] on input "02501250000" at bounding box center [692, 155] width 130 height 24
paste input "1"
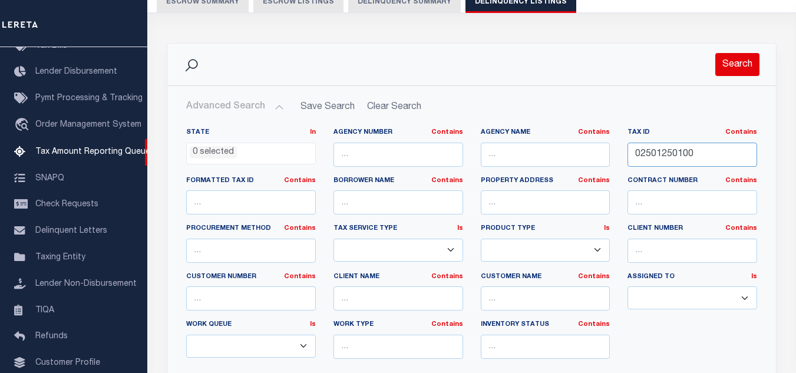
type input "02501250100"
click at [743, 61] on button "Search" at bounding box center [737, 64] width 44 height 23
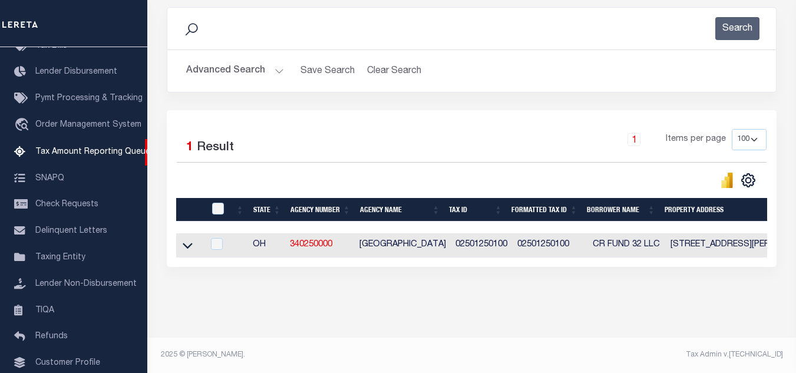
scroll to position [164, 0]
click at [187, 243] on icon at bounding box center [188, 246] width 10 height 6
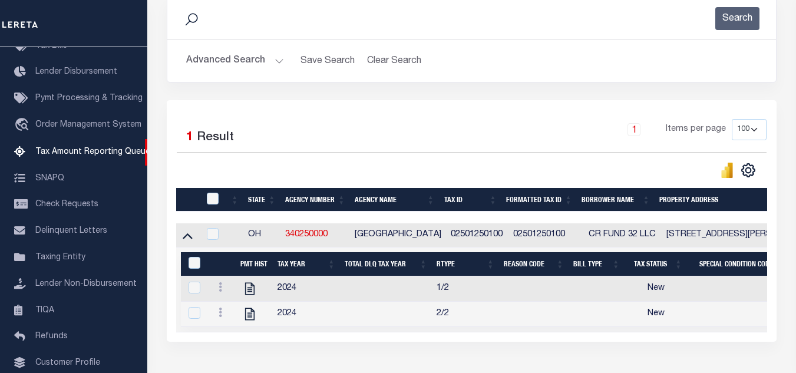
scroll to position [250, 0]
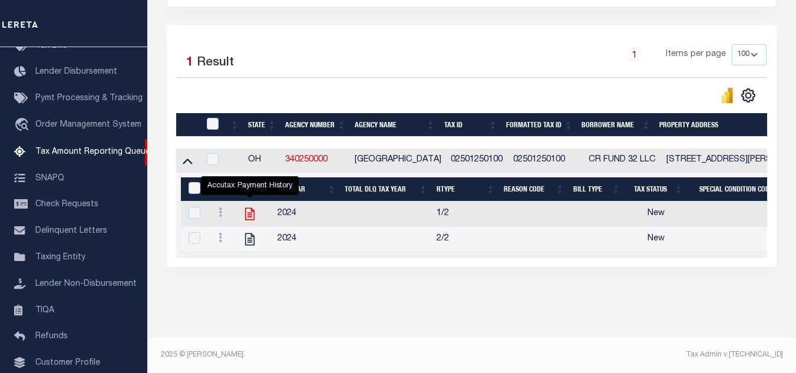
click at [249, 206] on icon "" at bounding box center [249, 213] width 15 height 15
checkbox input "true"
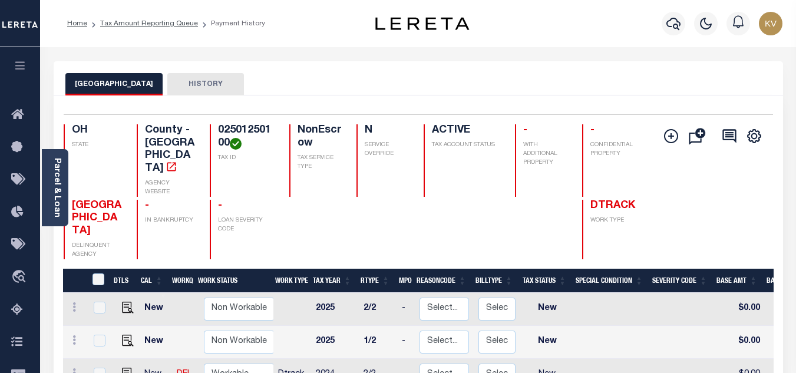
scroll to position [118, 0]
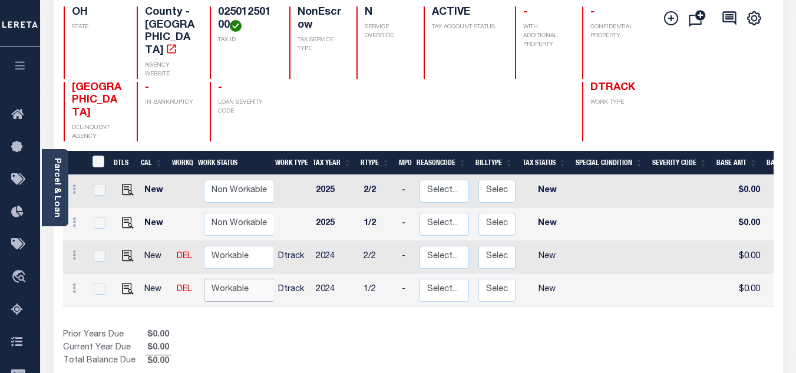
click at [239, 279] on select "Non Workable Workable" at bounding box center [239, 290] width 71 height 23
checkbox input "true"
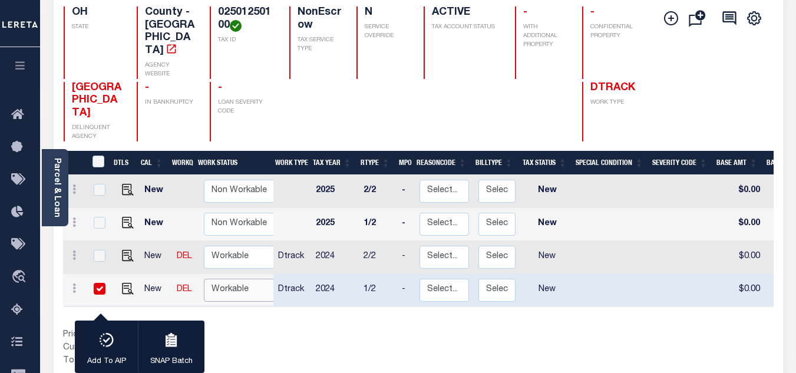
select select "true"
click at [204, 279] on select "Non Workable Workable" at bounding box center [239, 290] width 71 height 23
checkbox input "false"
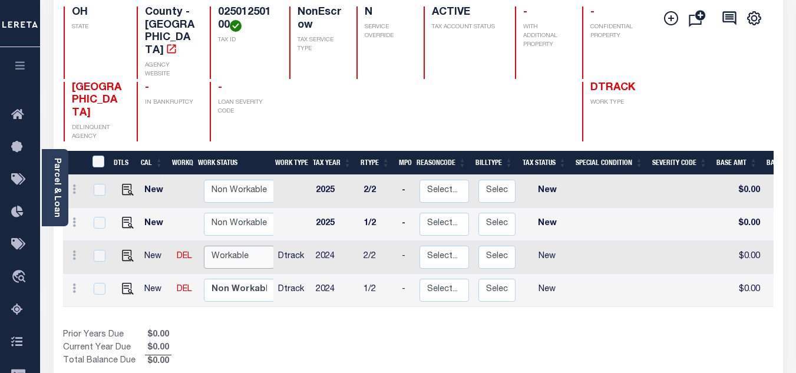
click at [226, 246] on select "Non Workable Workable" at bounding box center [239, 257] width 71 height 23
checkbox input "true"
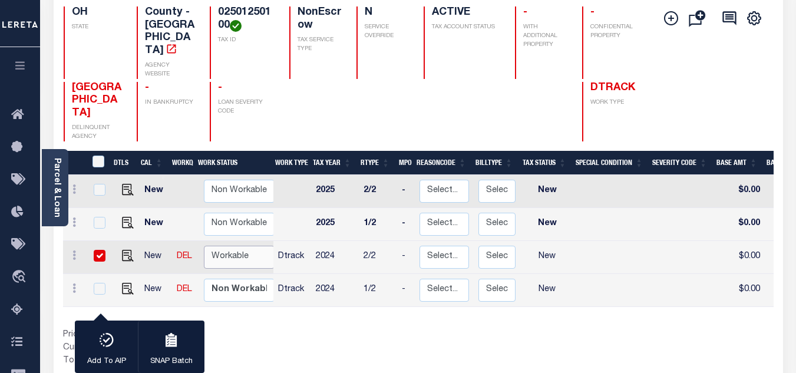
select select "true"
click at [204, 246] on select "Non Workable Workable" at bounding box center [239, 257] width 71 height 23
checkbox input "false"
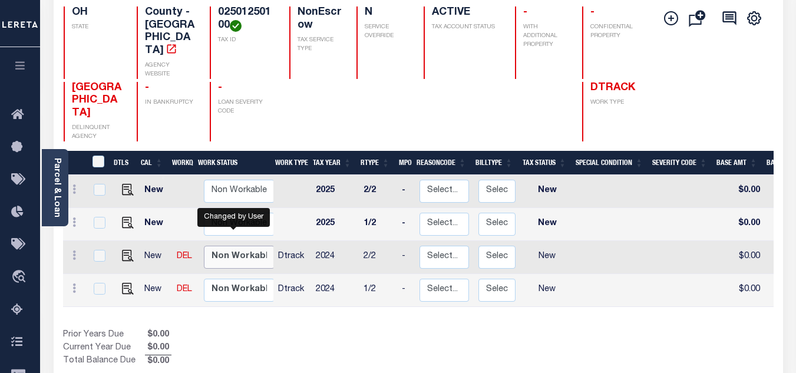
scroll to position [236, 0]
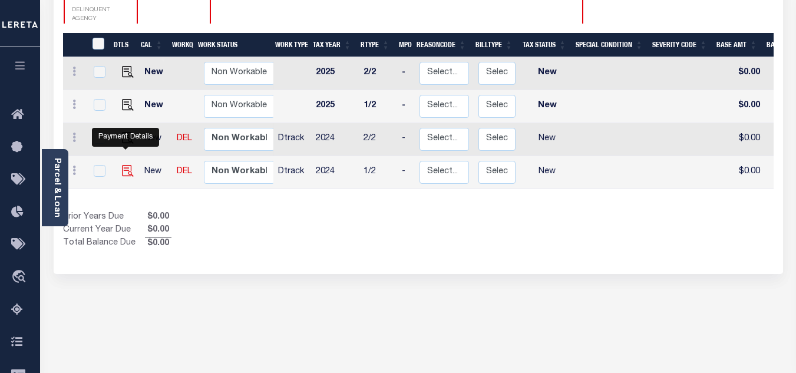
click at [125, 165] on img "" at bounding box center [128, 171] width 12 height 12
checkbox input "true"
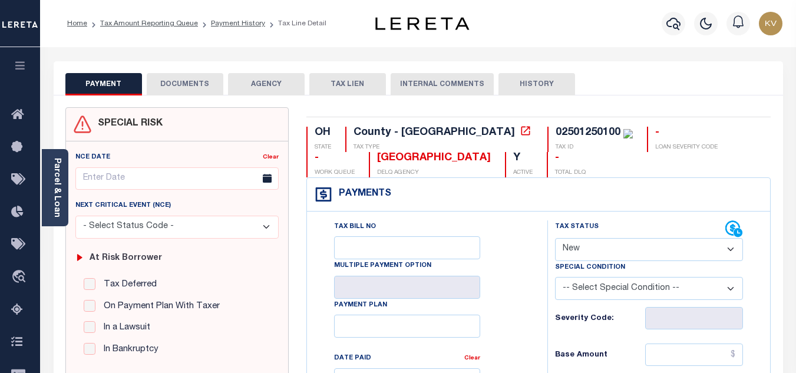
scroll to position [118, 0]
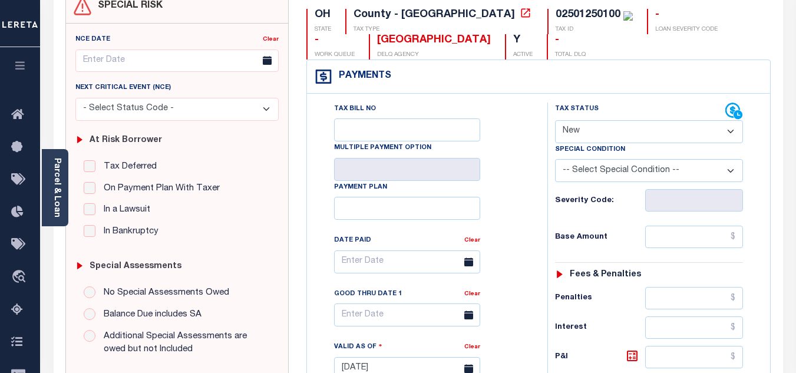
click at [581, 130] on select "- Select Status Code - Open Due/Unpaid Paid Incomplete No Tax Due Internal Refu…" at bounding box center [649, 131] width 188 height 23
select select "PYD"
click at [555, 121] on select "- Select Status Code - Open Due/Unpaid Paid Incomplete No Tax Due Internal Refu…" at bounding box center [649, 131] width 188 height 23
type input "[DATE]"
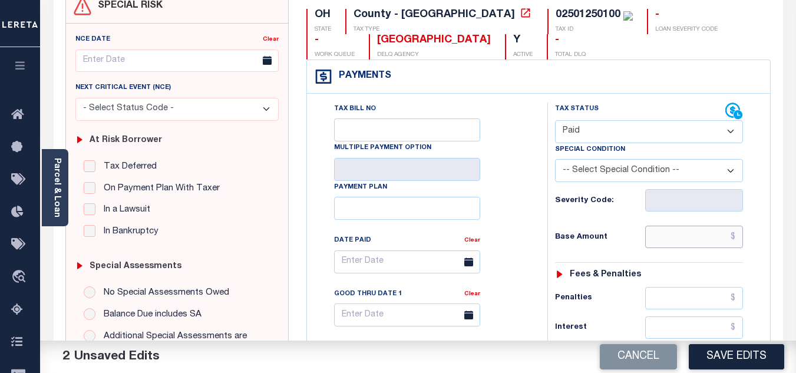
click at [673, 241] on input "text" at bounding box center [694, 237] width 98 height 22
paste input "1,125.40"
type input "$1,125.40"
click at [626, 227] on div "Base Amount $1,125.40" at bounding box center [649, 237] width 188 height 22
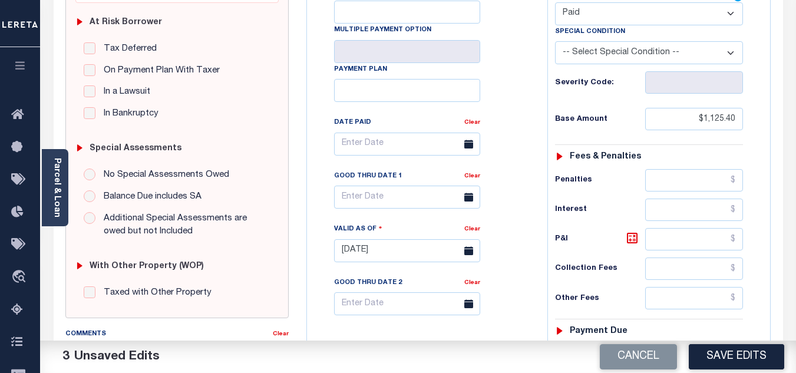
scroll to position [353, 0]
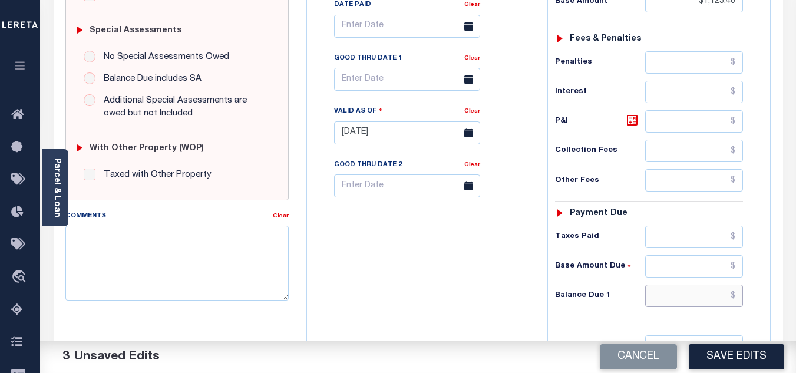
click at [672, 303] on input "text" at bounding box center [694, 296] width 98 height 22
type input "$0.00"
click at [497, 282] on div "Tax Bill No Multiple Payment Option Payment Plan Clear" at bounding box center [424, 127] width 229 height 520
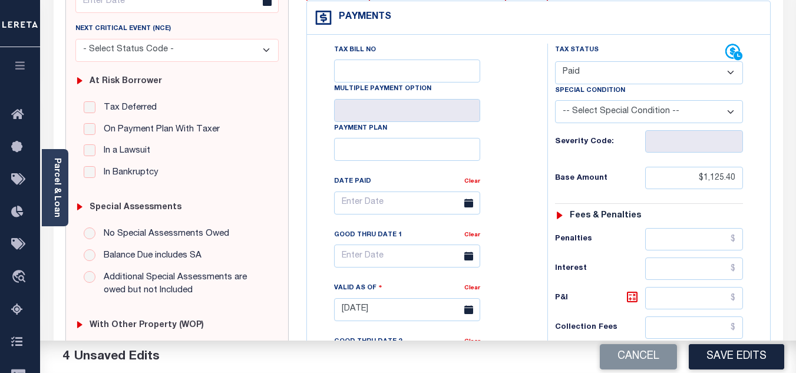
scroll to position [0, 0]
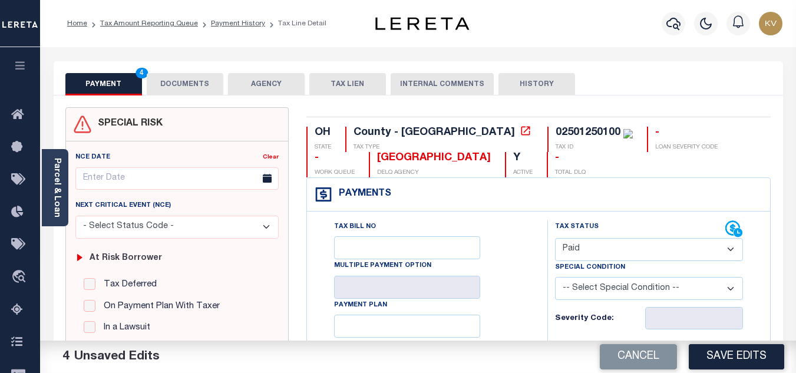
click at [204, 76] on button "DOCUMENTS" at bounding box center [185, 84] width 77 height 22
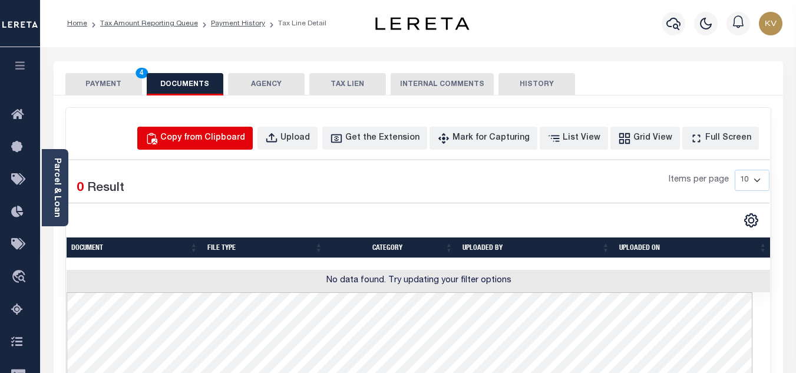
click at [215, 140] on div "Copy from Clipboard" at bounding box center [202, 138] width 85 height 13
select select "POP"
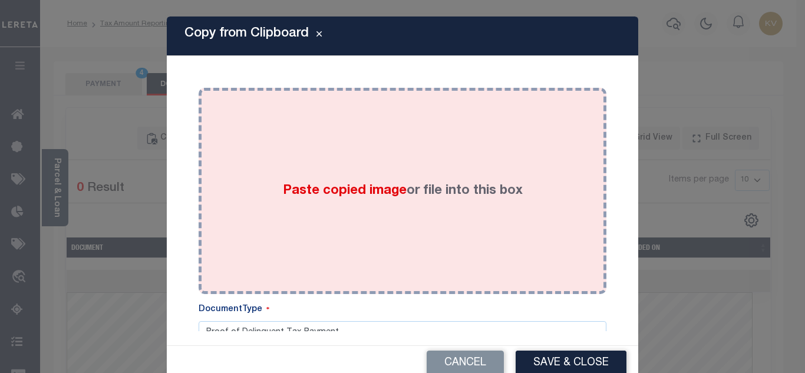
click at [239, 181] on div "Paste copied image or file into this box" at bounding box center [402, 191] width 390 height 188
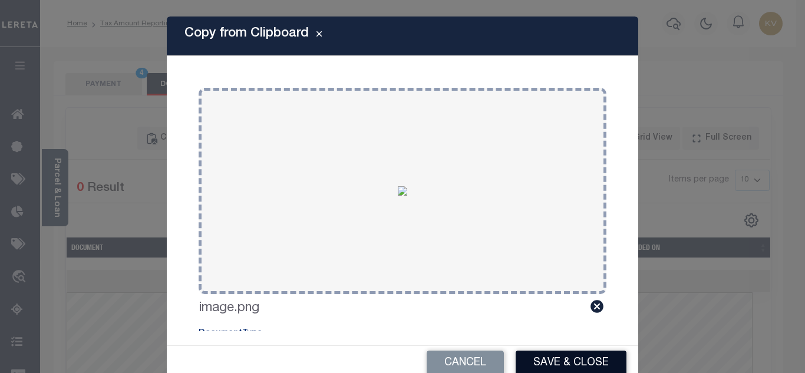
click at [576, 358] on button "Save & Close" at bounding box center [570, 362] width 111 height 25
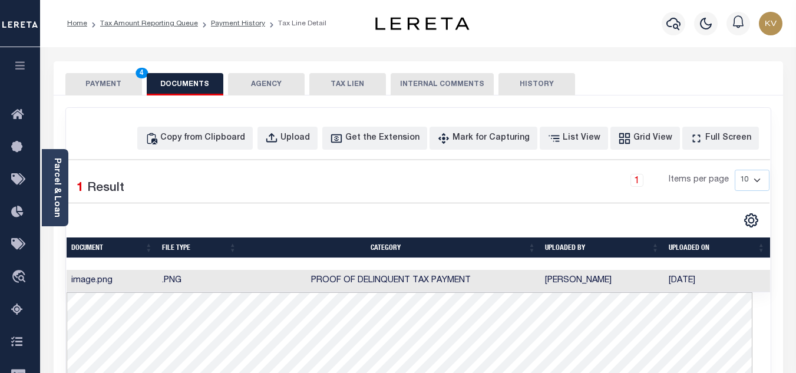
click at [84, 82] on button "PAYMENT 4" at bounding box center [103, 84] width 77 height 22
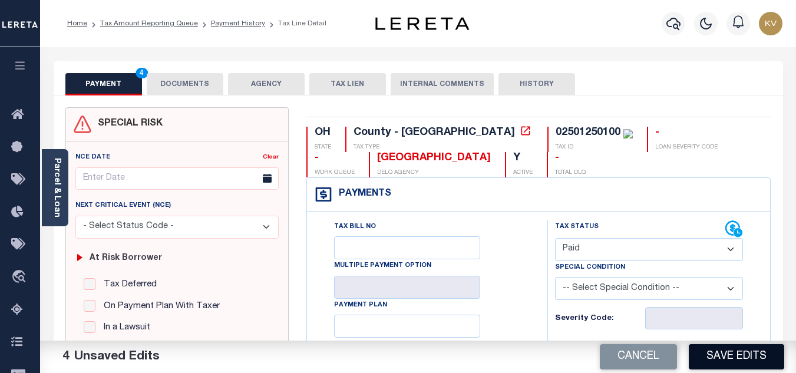
click at [710, 347] on button "Save Edits" at bounding box center [736, 356] width 95 height 25
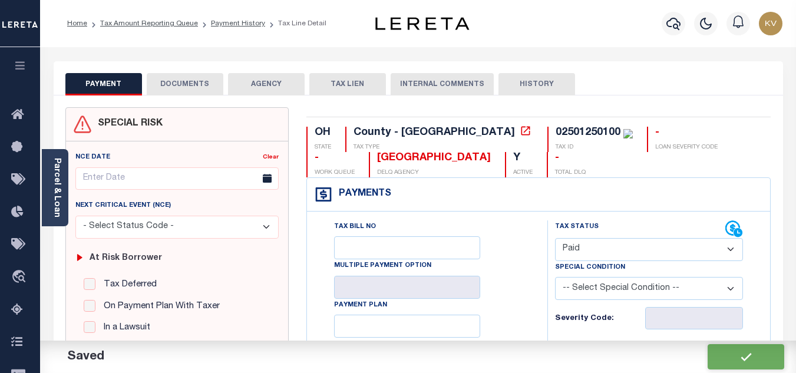
checkbox input "false"
type input "$1,125.4"
type input "$0"
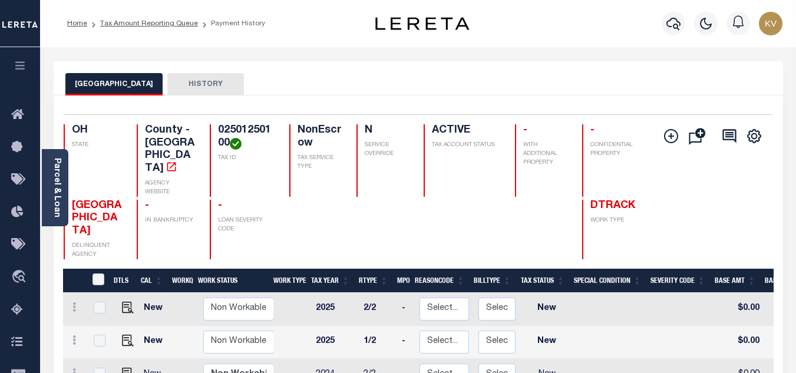
scroll to position [118, 0]
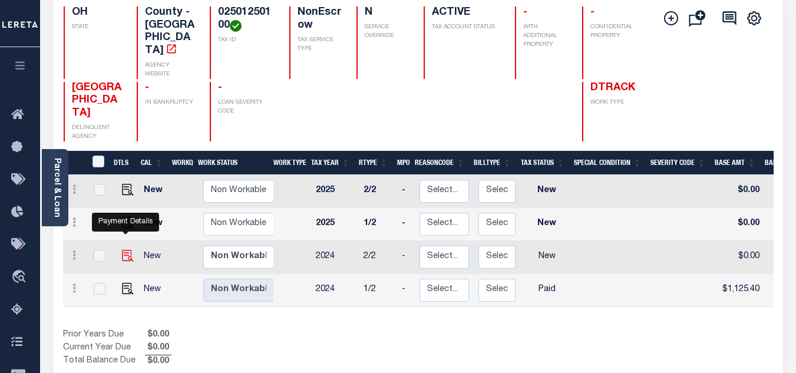
click at [122, 250] on img "" at bounding box center [128, 256] width 12 height 12
checkbox input "true"
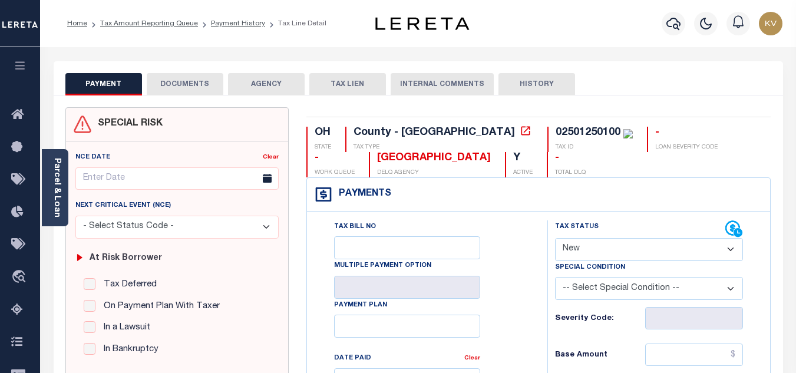
scroll to position [177, 0]
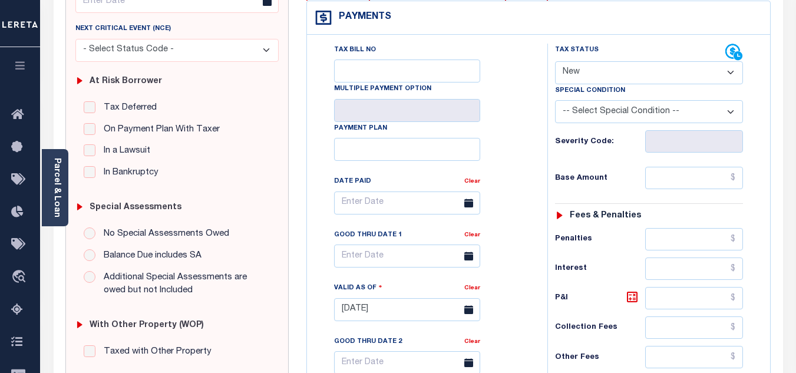
click at [597, 67] on select "- Select Status Code - Open Due/Unpaid Paid Incomplete No Tax Due Internal Refu…" at bounding box center [649, 72] width 188 height 23
select select "PYD"
click at [555, 62] on select "- Select Status Code - Open Due/Unpaid Paid Incomplete No Tax Due Internal Refu…" at bounding box center [649, 72] width 188 height 23
type input "[DATE]"
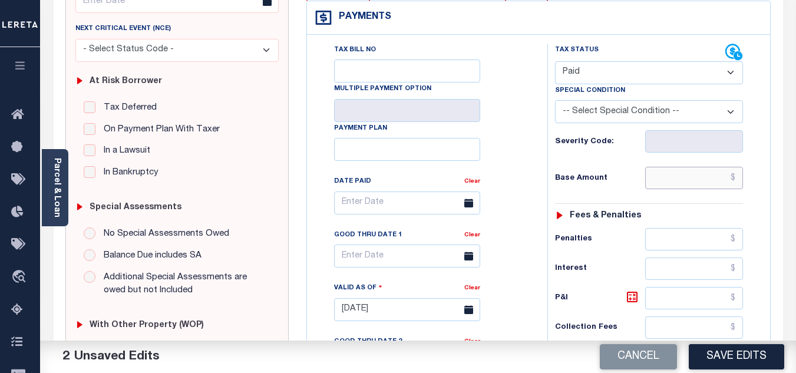
click at [683, 186] on input "text" at bounding box center [694, 178] width 98 height 22
paste input "1,125.40"
type input "$1,125.40"
click at [630, 164] on div "Tax Status Status - Select Status Code -" at bounding box center [652, 304] width 211 height 520
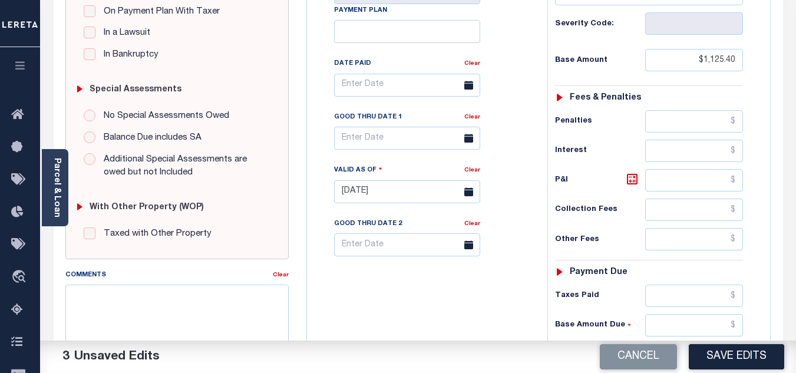
scroll to position [412, 0]
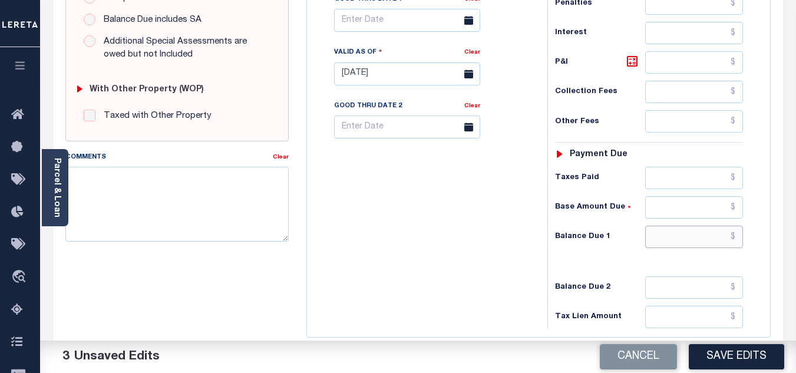
click at [670, 233] on input "text" at bounding box center [694, 237] width 98 height 22
type input "$0.00"
click at [539, 256] on div "Tax Status Status" at bounding box center [652, 68] width 229 height 520
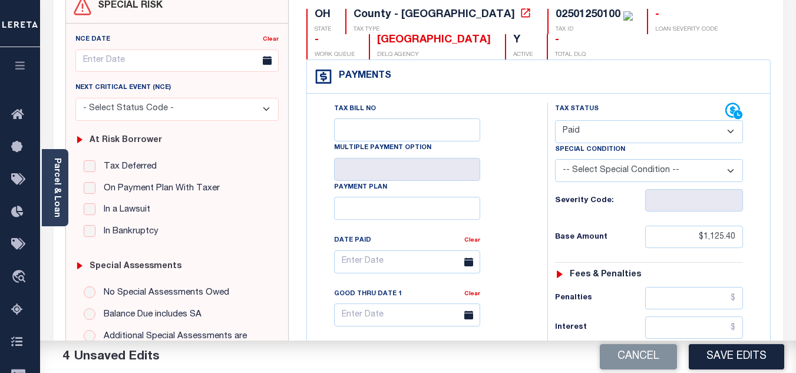
scroll to position [59, 0]
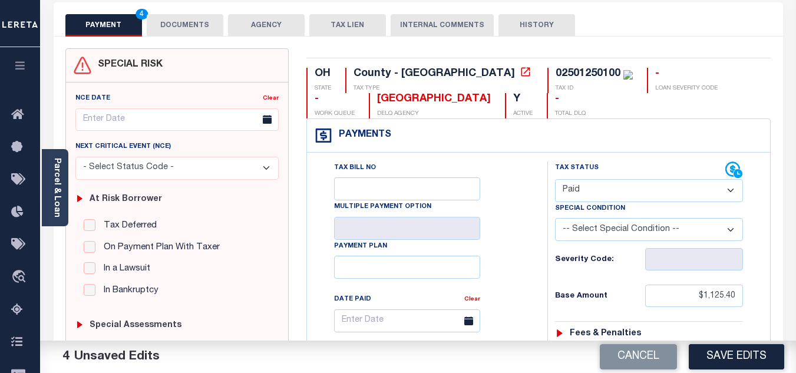
click at [184, 26] on button "DOCUMENTS" at bounding box center [185, 25] width 77 height 22
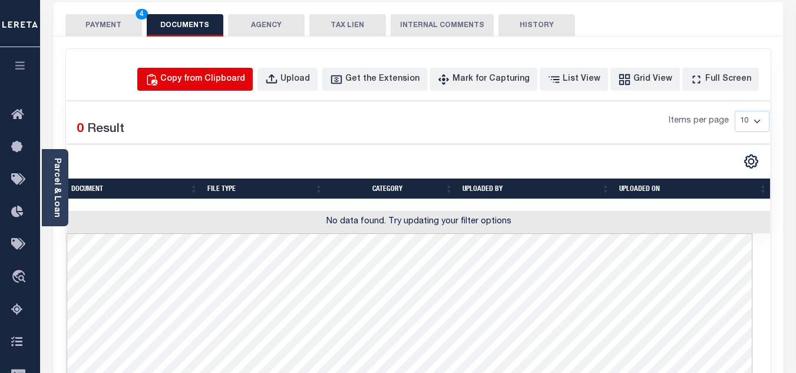
click at [236, 75] on div "Copy from Clipboard" at bounding box center [202, 79] width 85 height 13
select select "POP"
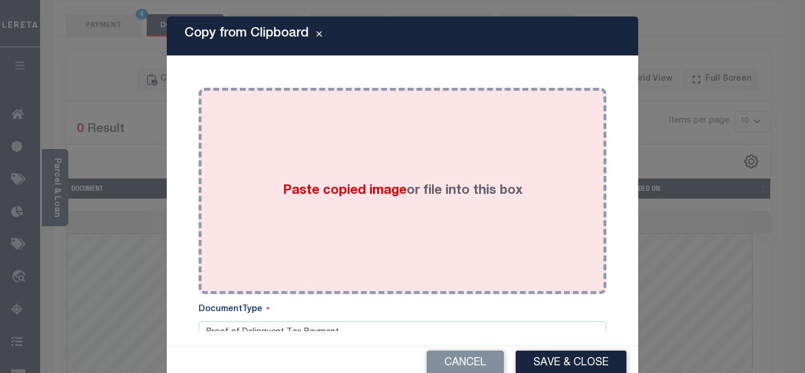
click at [283, 132] on div "Paste copied image or file into this box" at bounding box center [402, 191] width 390 height 188
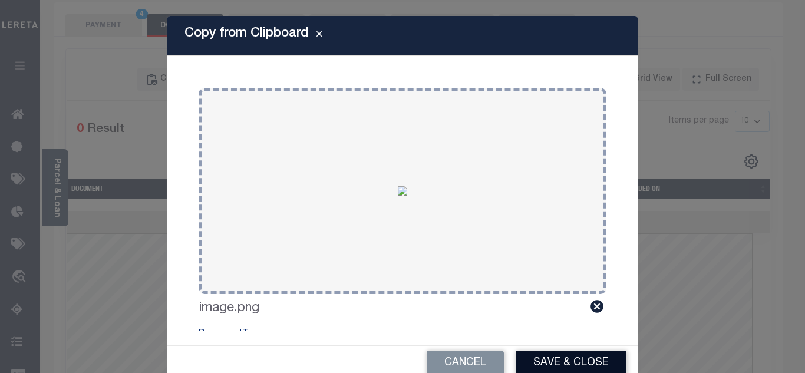
click at [563, 365] on button "Save & Close" at bounding box center [570, 362] width 111 height 25
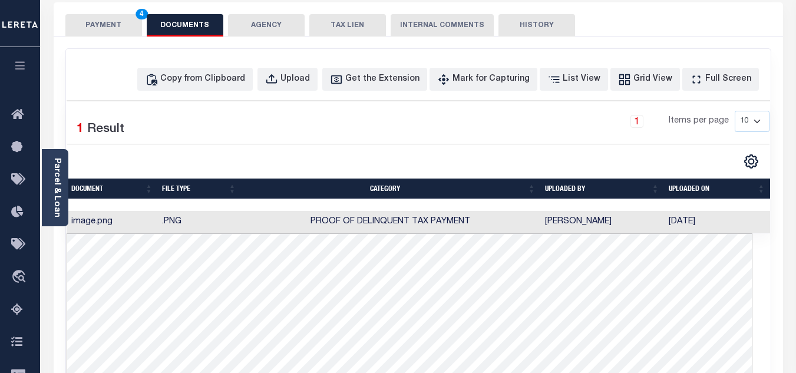
click at [90, 25] on button "PAYMENT 4" at bounding box center [103, 25] width 77 height 22
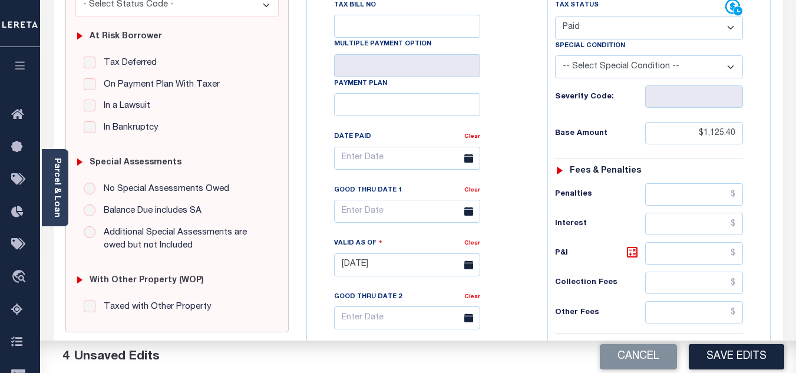
scroll to position [0, 0]
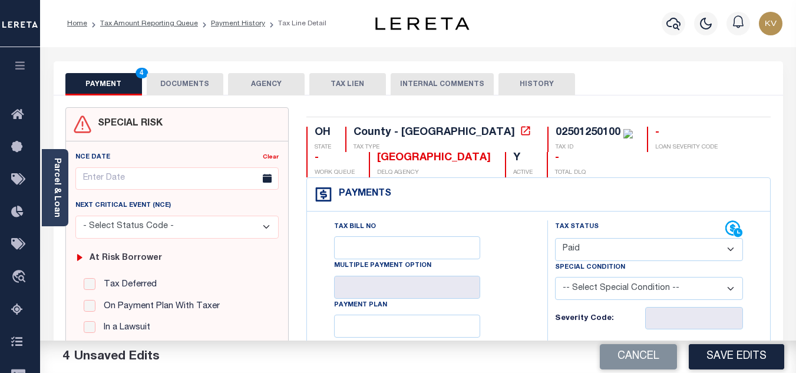
click at [171, 88] on button "DOCUMENTS" at bounding box center [185, 84] width 77 height 22
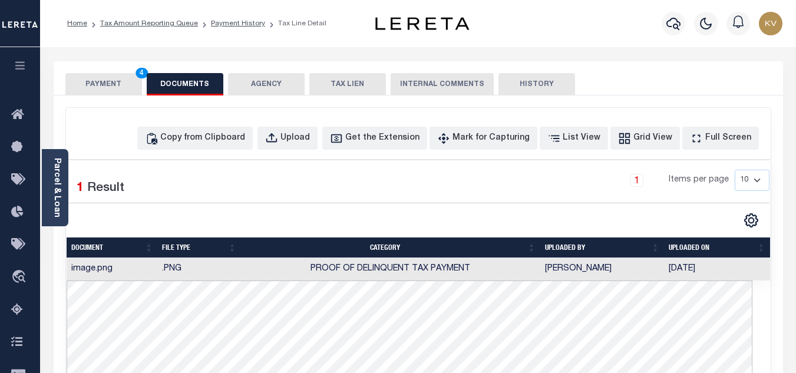
click at [118, 87] on button "PAYMENT 4" at bounding box center [103, 84] width 77 height 22
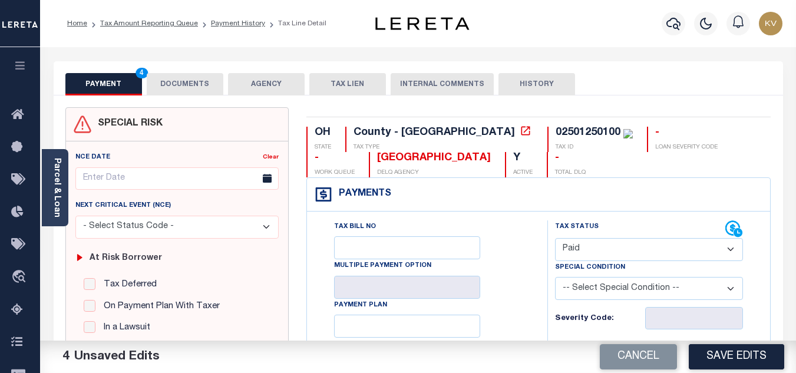
click at [188, 84] on button "DOCUMENTS" at bounding box center [185, 84] width 77 height 22
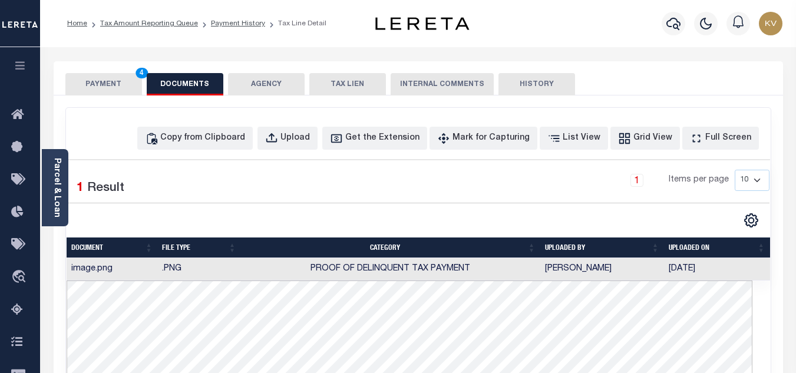
click at [123, 86] on button "PAYMENT 4" at bounding box center [103, 84] width 77 height 22
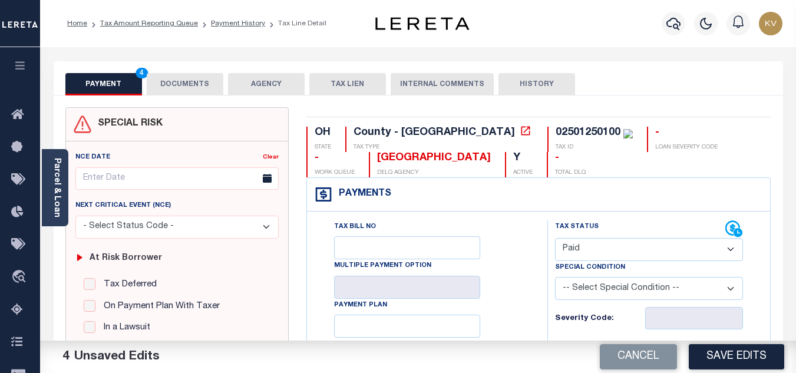
click at [171, 94] on button "DOCUMENTS" at bounding box center [185, 84] width 77 height 22
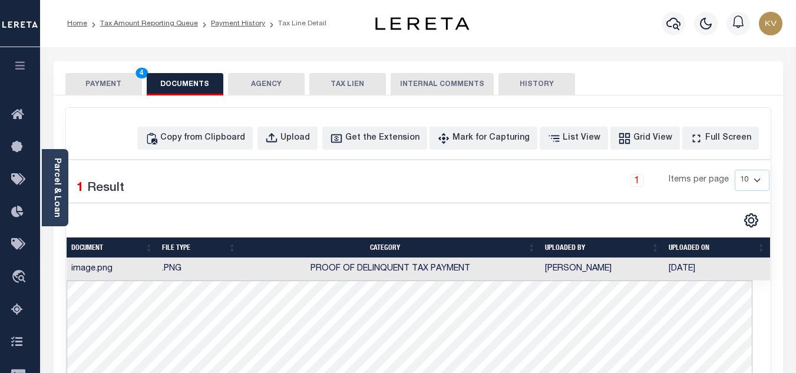
click at [111, 87] on button "PAYMENT 4" at bounding box center [103, 84] width 77 height 22
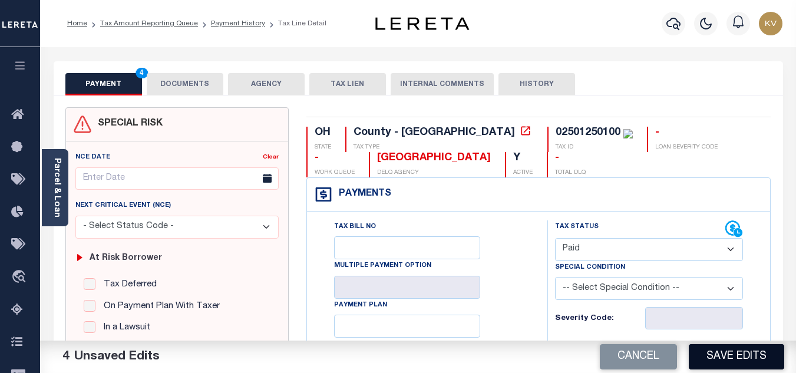
click at [742, 358] on button "Save Edits" at bounding box center [736, 356] width 95 height 25
checkbox input "false"
type input "$1,125.4"
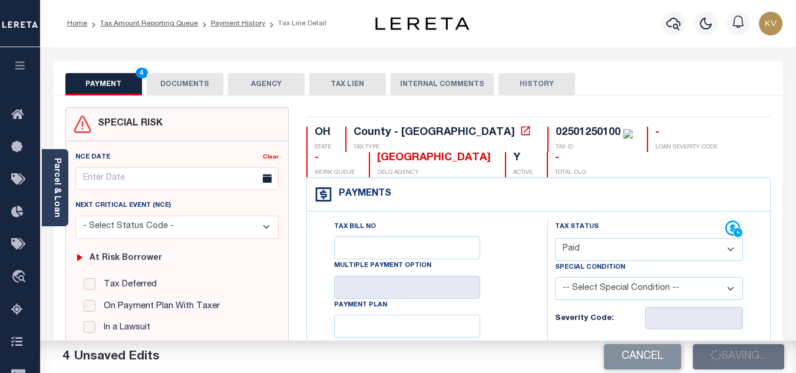
type input "$0"
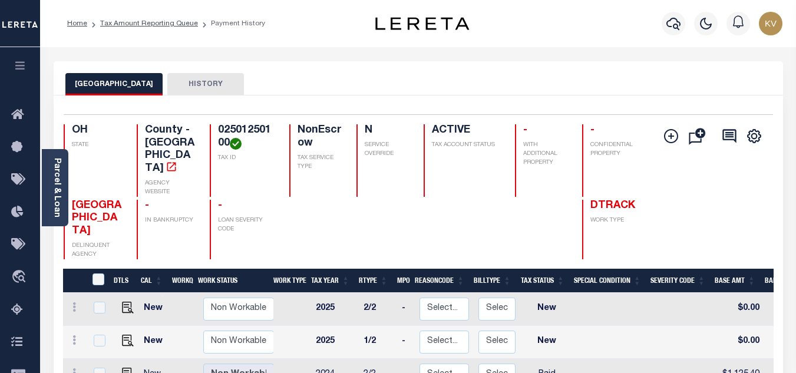
scroll to position [177, 0]
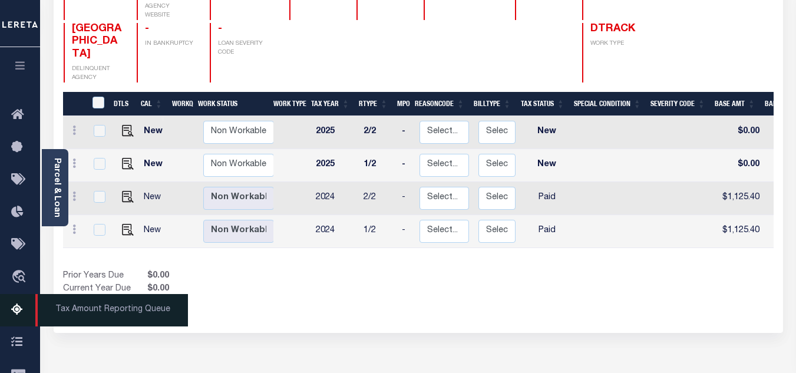
click at [16, 303] on link "Tax Amount Reporting Queue" at bounding box center [20, 310] width 40 height 32
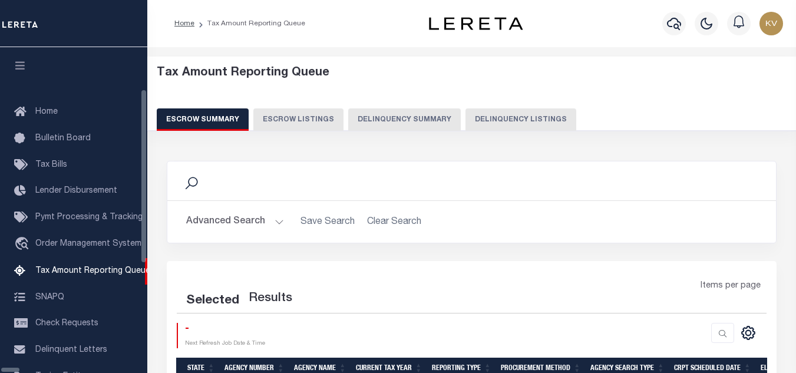
click at [468, 116] on button "Delinquency Listings" at bounding box center [520, 119] width 111 height 22
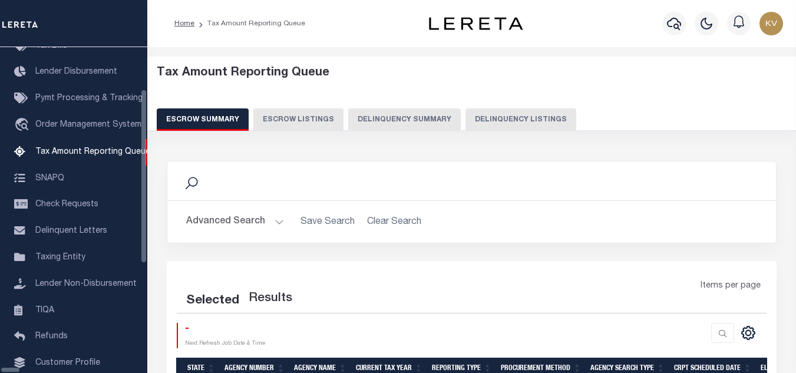
select select "100"
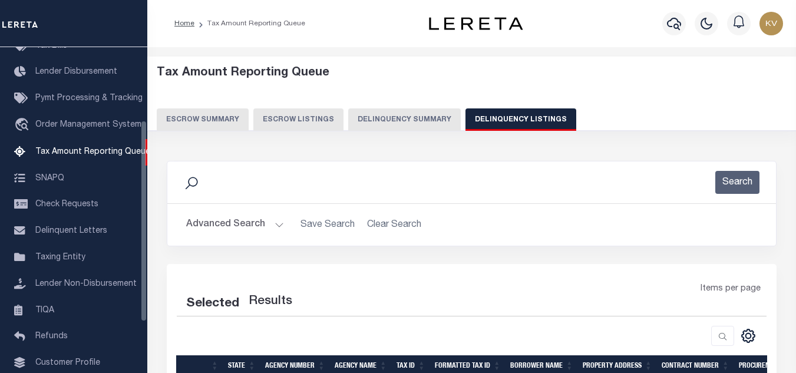
select select "100"
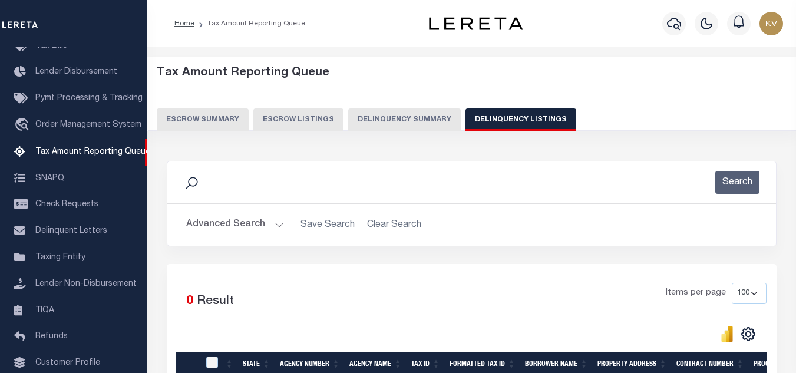
scroll to position [59, 0]
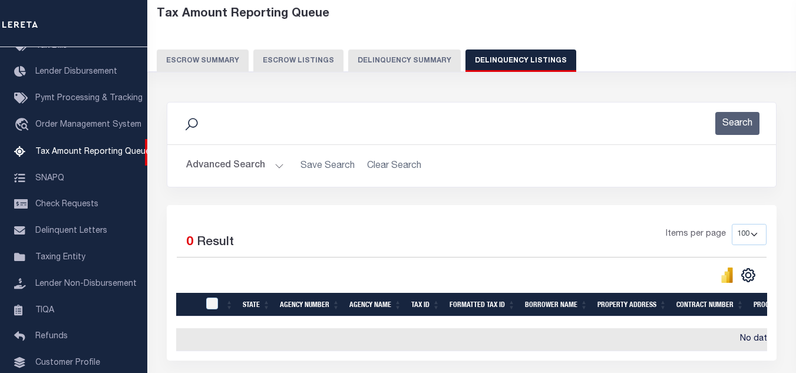
click at [258, 170] on button "Advanced Search" at bounding box center [235, 165] width 98 height 23
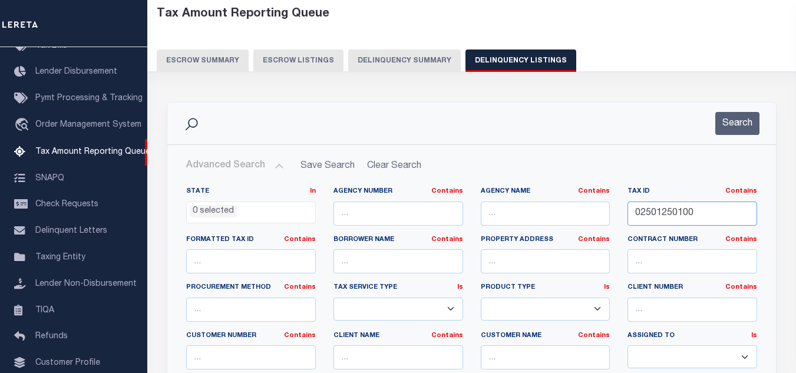
click at [682, 213] on input "02501250100" at bounding box center [692, 213] width 130 height 24
paste input "2"
type input "02501250200"
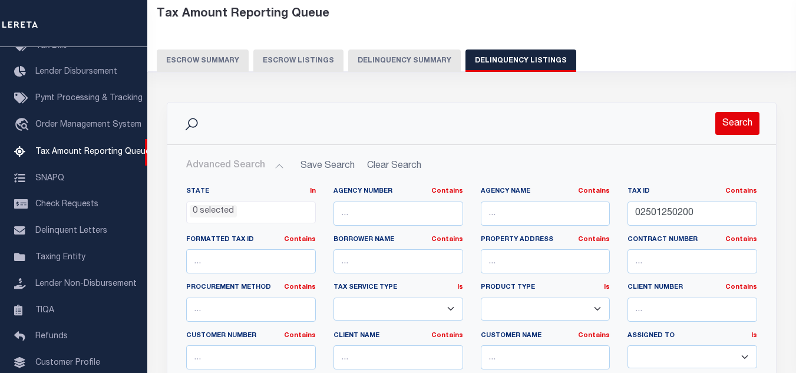
click at [749, 133] on button "Search" at bounding box center [737, 123] width 44 height 23
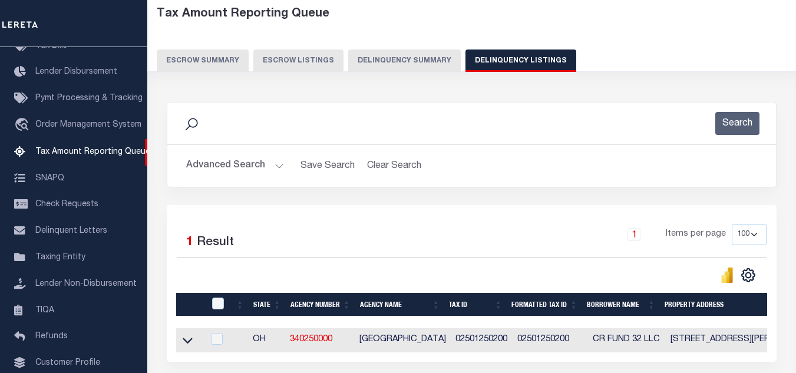
scroll to position [164, 0]
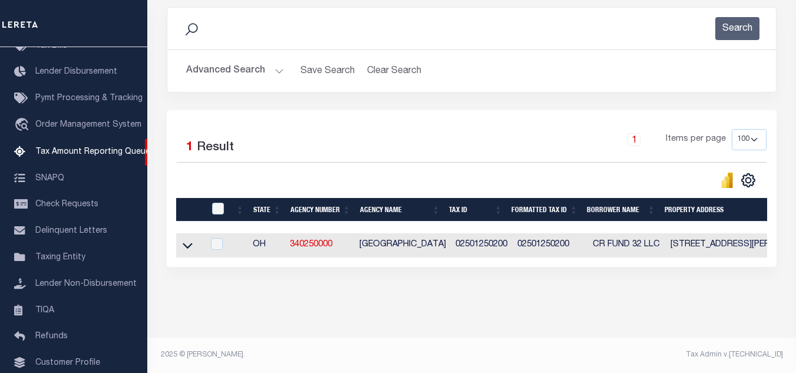
click at [190, 240] on icon at bounding box center [188, 245] width 10 height 12
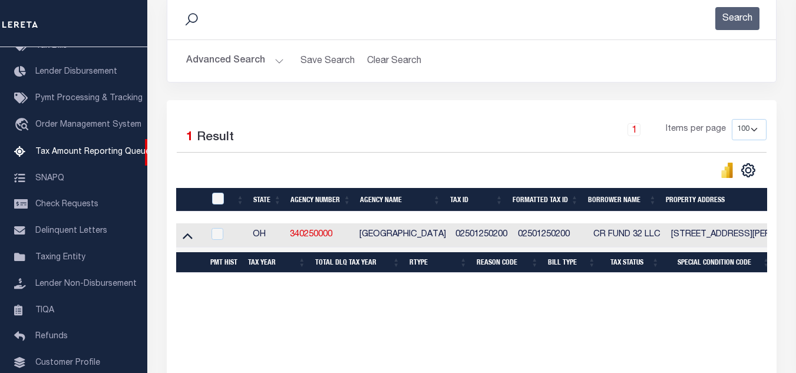
scroll to position [250, 0]
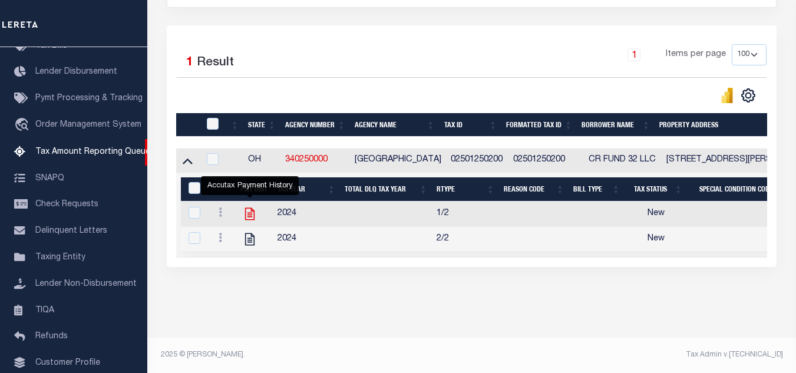
click at [250, 207] on icon "" at bounding box center [249, 213] width 15 height 15
checkbox input "true"
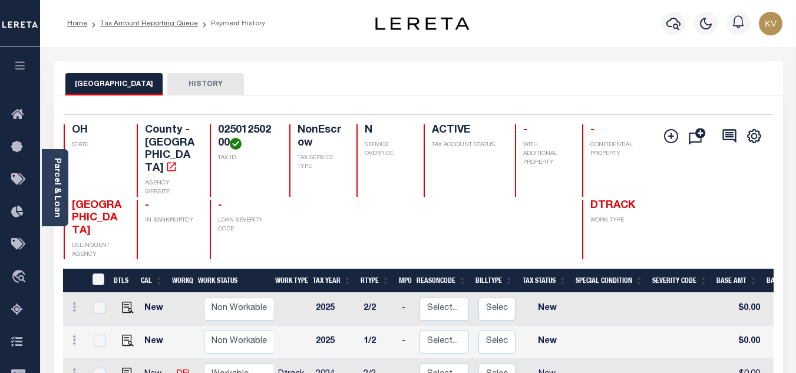
scroll to position [177, 0]
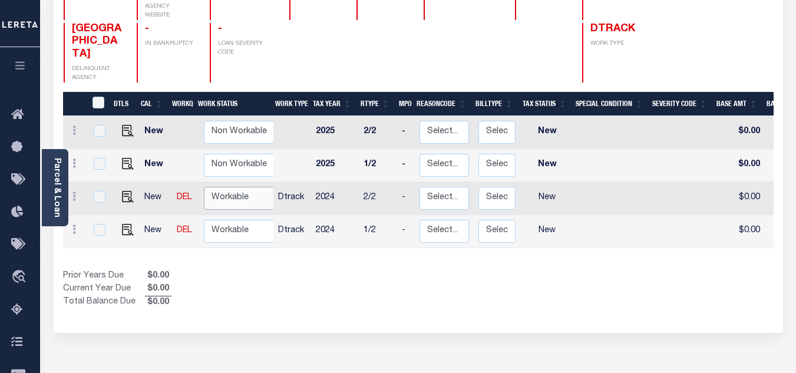
click at [218, 187] on select "Non Workable Workable" at bounding box center [239, 198] width 71 height 23
checkbox input "true"
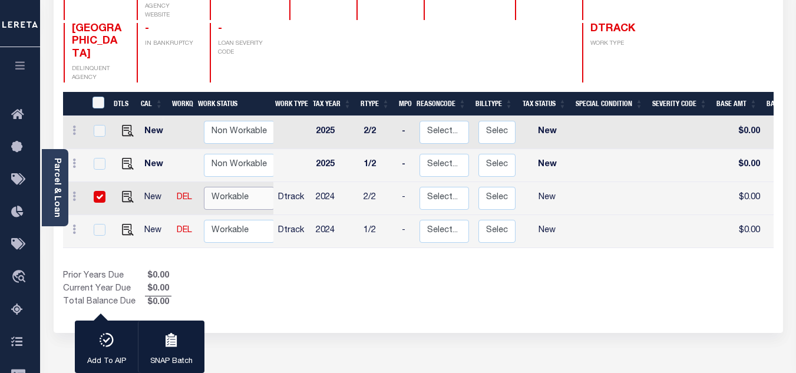
select select "true"
click at [204, 187] on select "Non Workable Workable" at bounding box center [239, 198] width 71 height 23
checkbox input "false"
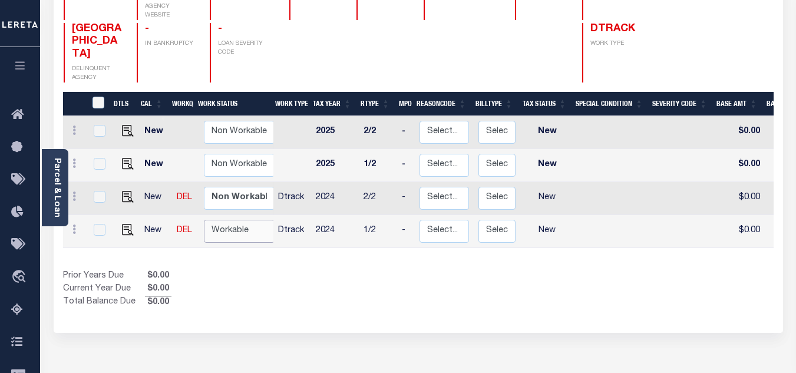
click at [214, 220] on select "Non Workable Workable" at bounding box center [239, 231] width 71 height 23
checkbox input "true"
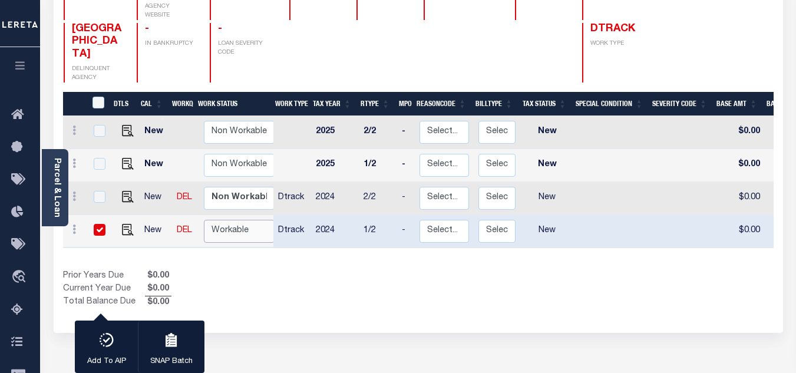
select select "true"
click at [204, 220] on select "Non Workable Workable" at bounding box center [239, 231] width 71 height 23
checkbox input "false"
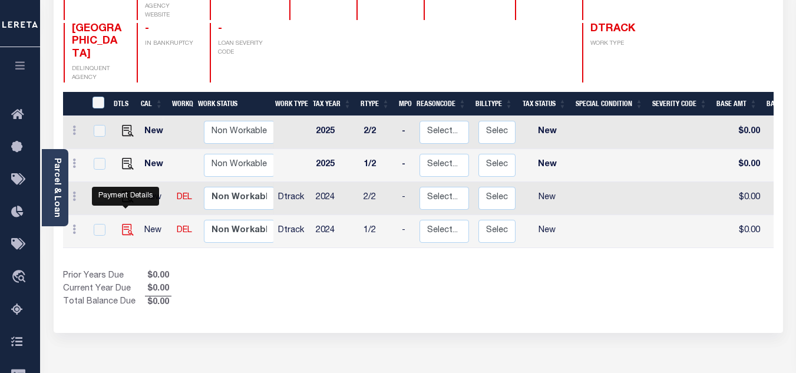
click at [125, 224] on img "" at bounding box center [128, 230] width 12 height 12
checkbox input "true"
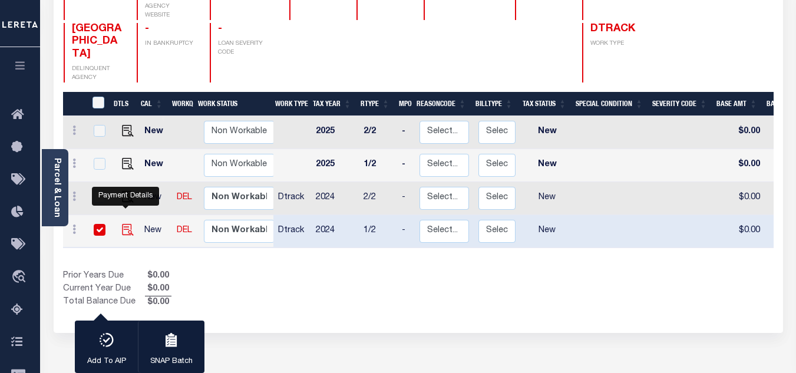
checkbox input "true"
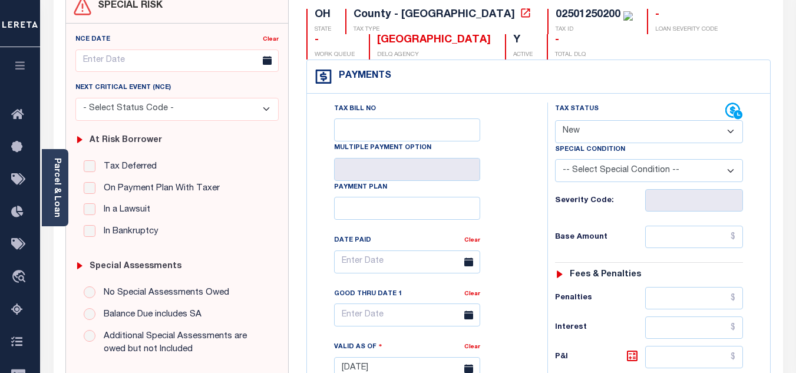
scroll to position [177, 0]
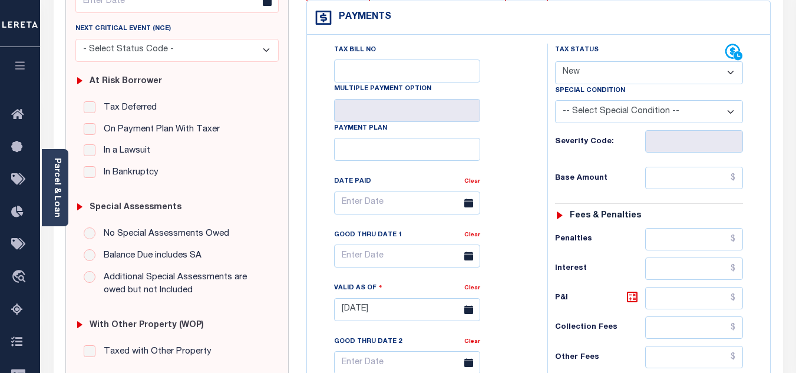
click at [583, 66] on select "- Select Status Code - Open Due/Unpaid Paid Incomplete No Tax Due Internal Refu…" at bounding box center [649, 72] width 188 height 23
select select "PYD"
click at [555, 62] on select "- Select Status Code - Open Due/Unpaid Paid Incomplete No Tax Due Internal Refu…" at bounding box center [649, 72] width 188 height 23
type input "[DATE]"
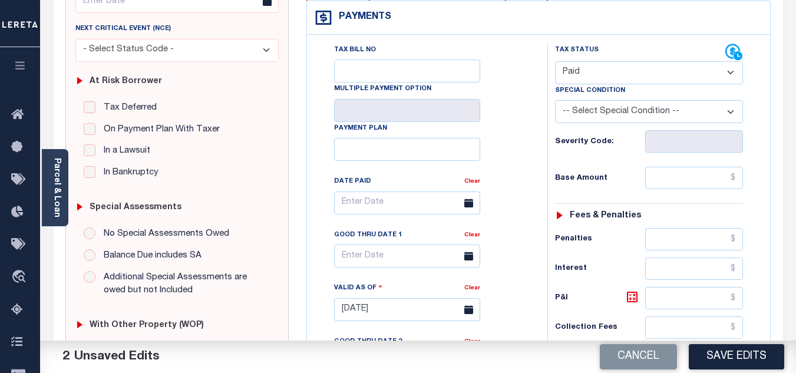
click at [546, 150] on div "Severity Code:" at bounding box center [649, 137] width 206 height 29
click at [660, 173] on input "text" at bounding box center [694, 178] width 98 height 22
paste input "1,504.04"
type input "$1,504.04"
click at [601, 188] on div "Base Amount $1,504.04" at bounding box center [649, 178] width 188 height 22
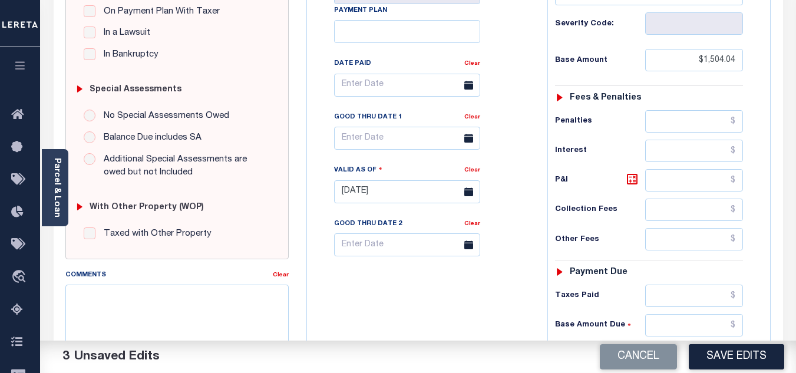
scroll to position [412, 0]
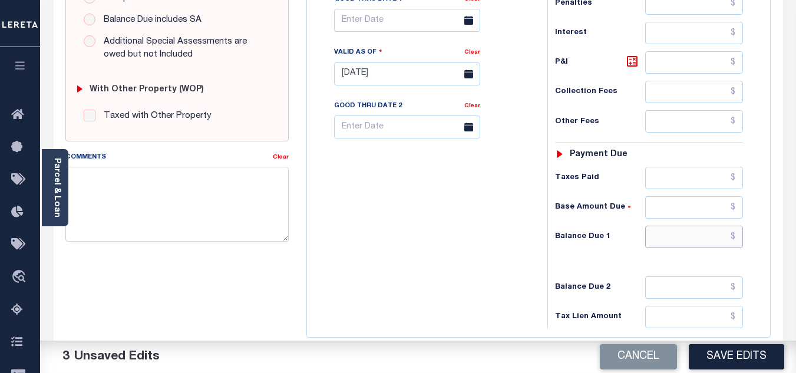
click at [676, 234] on input "text" at bounding box center [694, 237] width 98 height 22
type input "$0.00"
click at [517, 233] on div "Tax Bill No Multiple Payment Option Payment Plan Clear" at bounding box center [424, 68] width 229 height 520
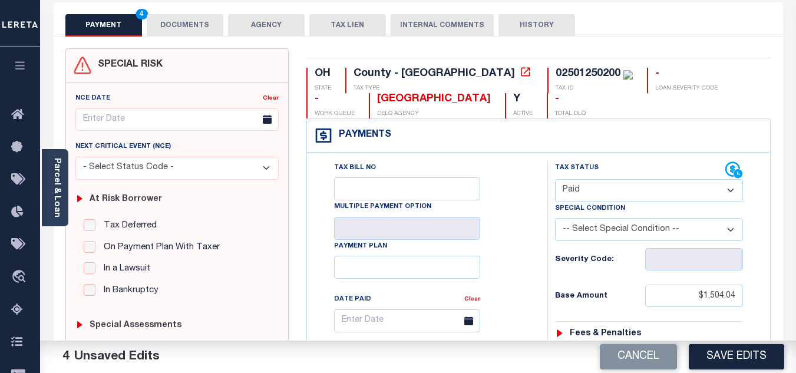
scroll to position [0, 0]
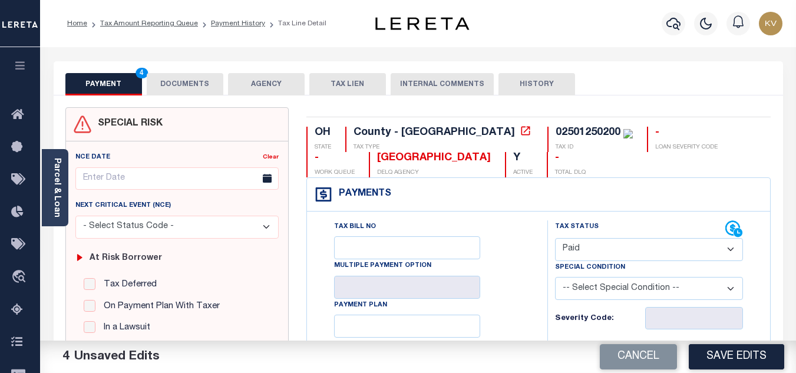
click at [194, 80] on button "DOCUMENTS" at bounding box center [185, 84] width 77 height 22
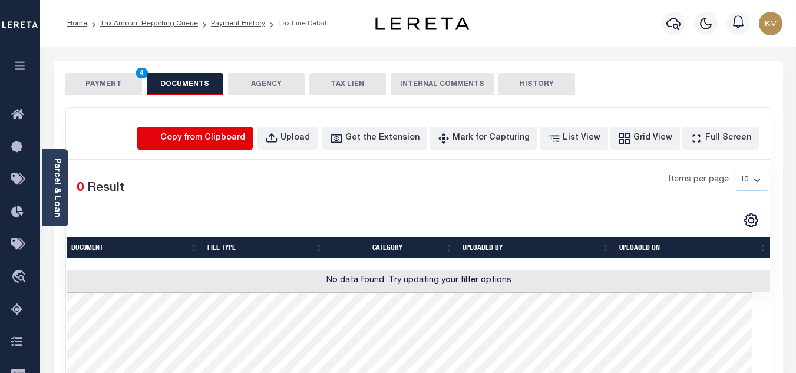
click at [157, 135] on icon "button" at bounding box center [152, 138] width 10 height 11
select select "POP"
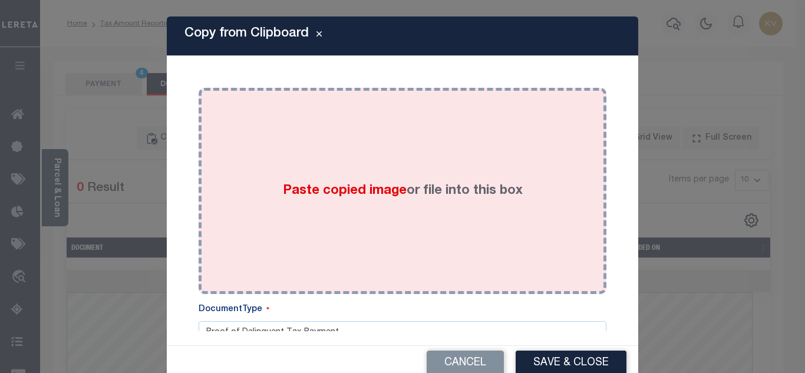
click at [348, 201] on div "Paste copied image or file into this box" at bounding box center [402, 191] width 390 height 188
click at [441, 250] on div "Paste copied image or file into this box" at bounding box center [402, 191] width 390 height 188
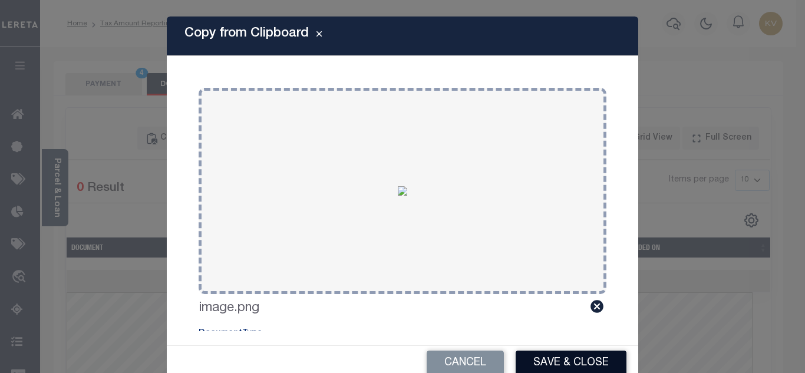
click at [557, 363] on button "Save & Close" at bounding box center [570, 362] width 111 height 25
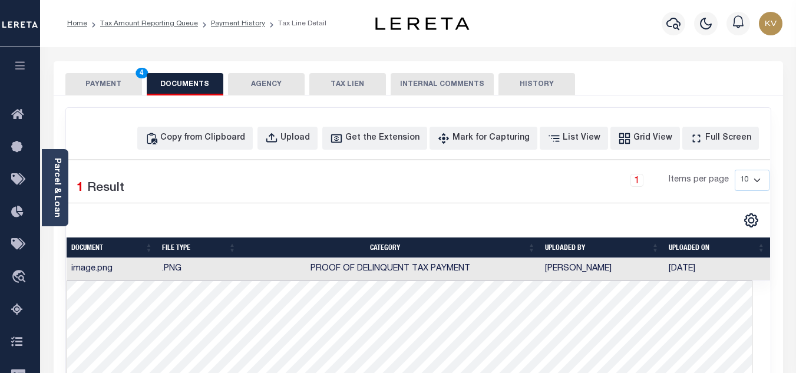
click at [117, 91] on button "PAYMENT 4" at bounding box center [103, 84] width 77 height 22
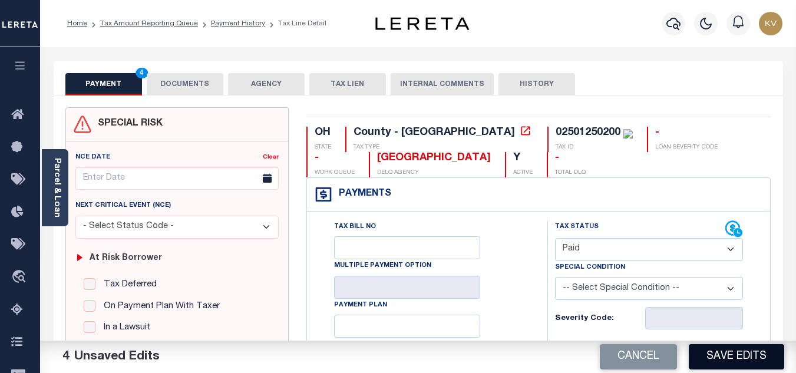
click at [717, 360] on button "Save Edits" at bounding box center [736, 356] width 95 height 25
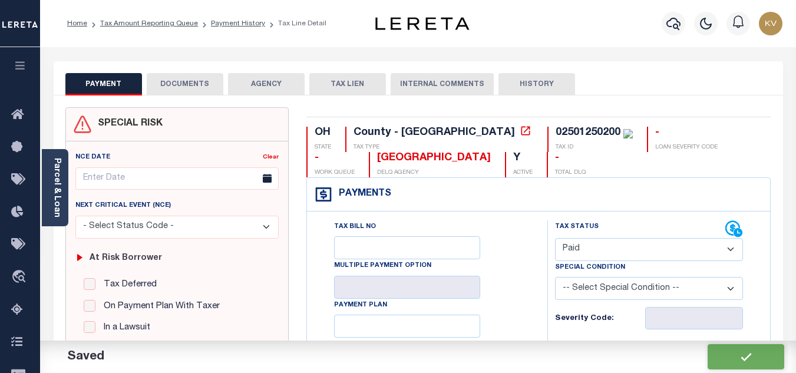
checkbox input "false"
type input "$1,504.04"
type input "$0"
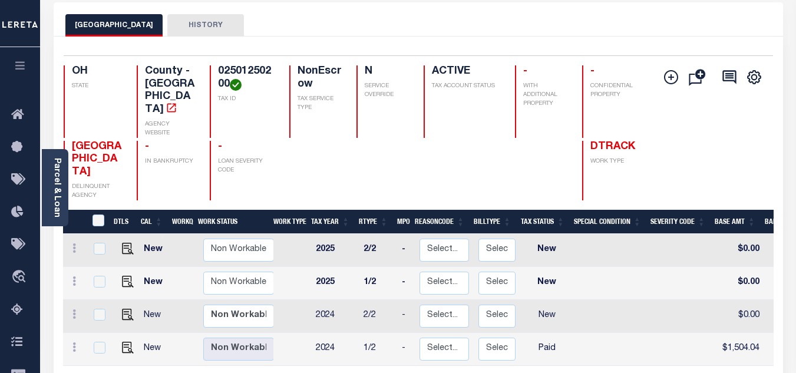
scroll to position [177, 0]
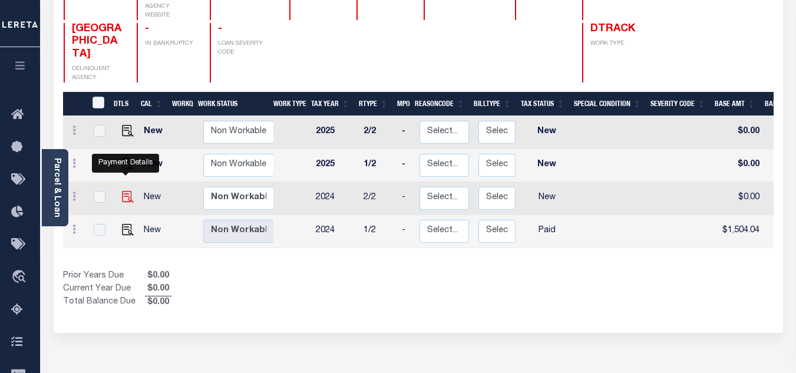
click at [127, 191] on img "" at bounding box center [128, 197] width 12 height 12
checkbox input "true"
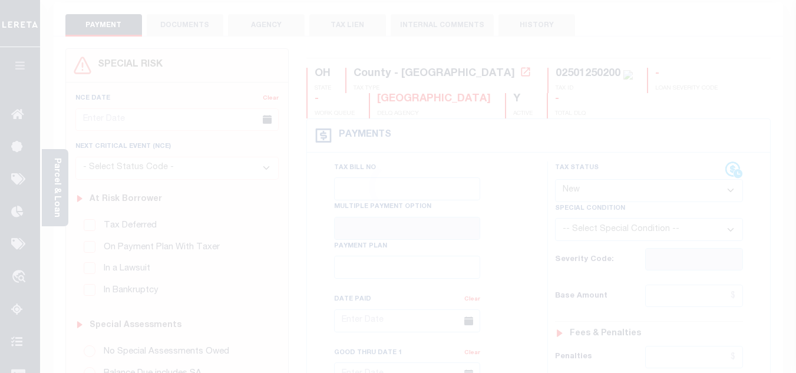
scroll to position [177, 0]
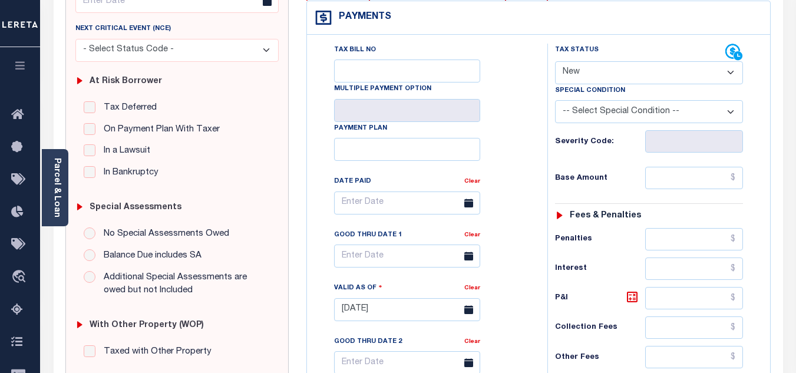
click at [587, 77] on select "- Select Status Code - Open Due/Unpaid Paid Incomplete No Tax Due Internal Refu…" at bounding box center [649, 72] width 188 height 23
select select "PYD"
click at [555, 62] on select "- Select Status Code - Open Due/Unpaid Paid Incomplete No Tax Due Internal Refu…" at bounding box center [649, 72] width 188 height 23
type input "[DATE]"
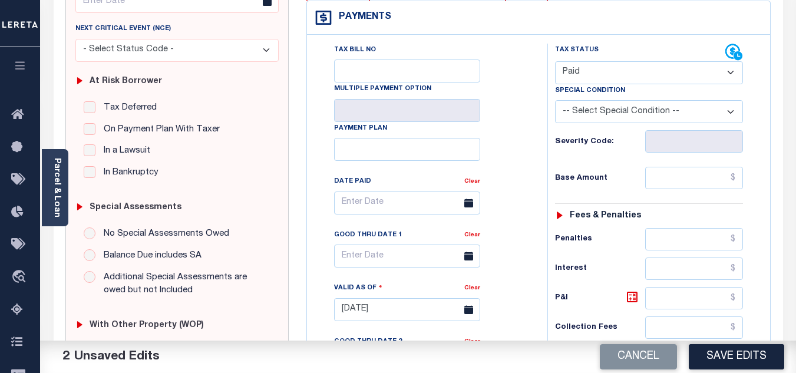
click at [520, 135] on div "Tax Bill No Multiple Payment Option Payment Plan Clear" at bounding box center [424, 209] width 211 height 330
click at [686, 175] on input "text" at bounding box center [694, 178] width 98 height 22
paste input "1,504.04"
type input "$1,504.04"
click at [629, 183] on h6 "Base Amount" at bounding box center [600, 178] width 90 height 9
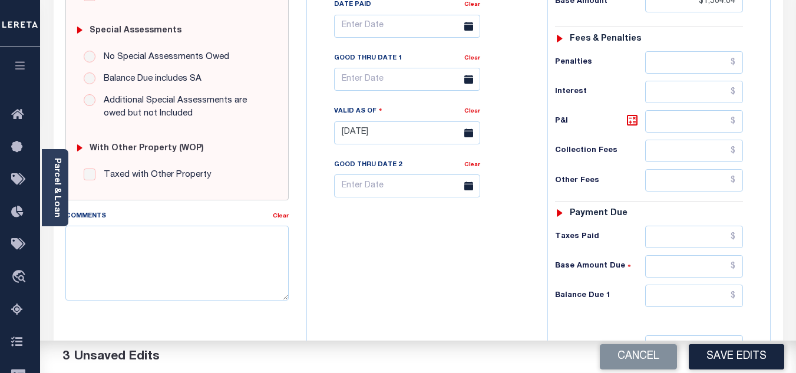
scroll to position [471, 0]
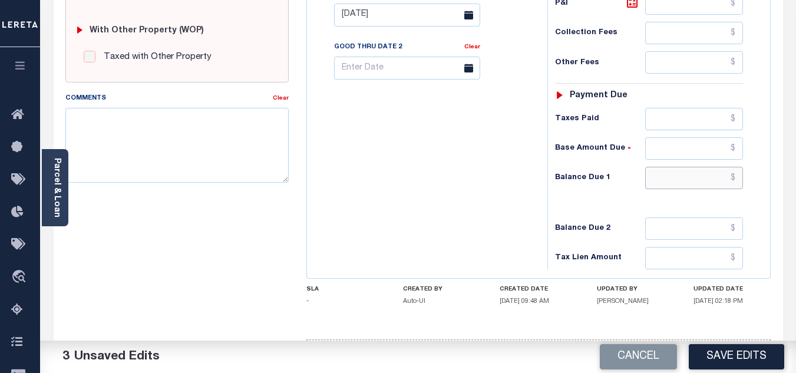
click at [698, 186] on input "text" at bounding box center [694, 178] width 98 height 22
type input "$0.00"
click at [490, 176] on div "Tax Bill No Multiple Payment Option Payment Plan Clear" at bounding box center [424, 9] width 229 height 520
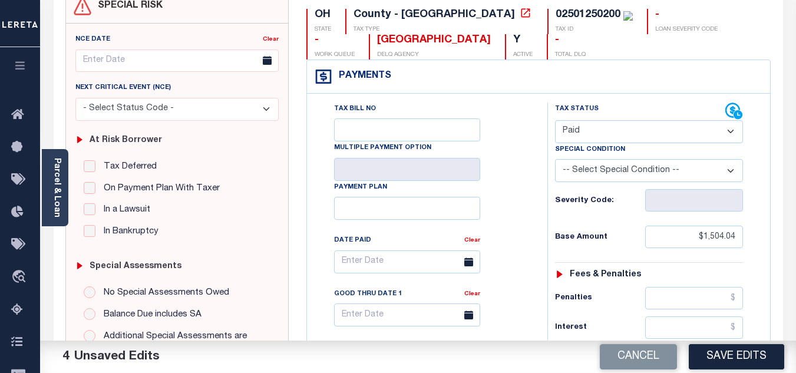
scroll to position [0, 0]
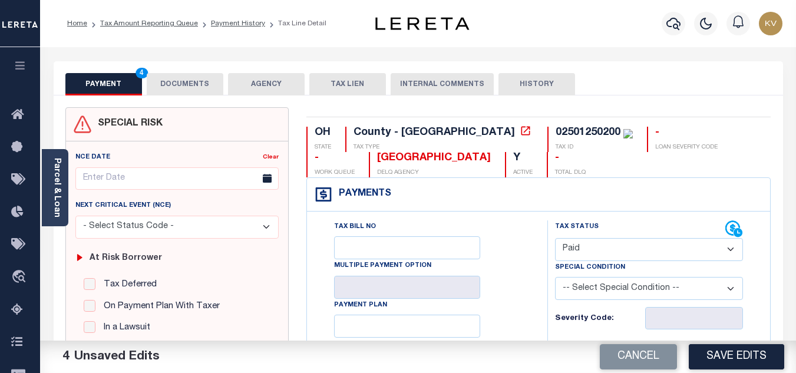
click at [171, 79] on button "DOCUMENTS" at bounding box center [185, 84] width 77 height 22
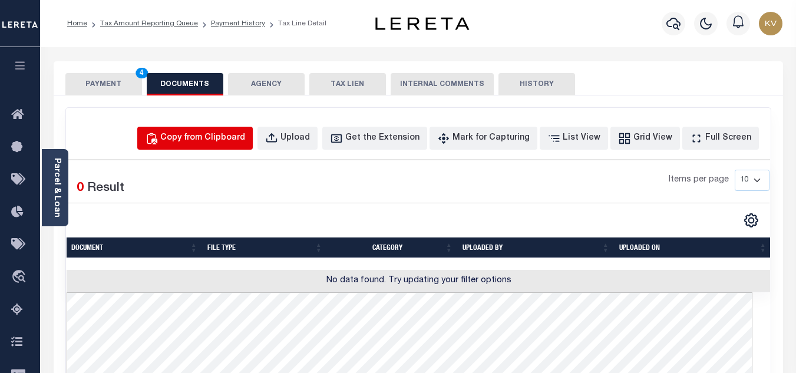
click at [209, 140] on div "Copy from Clipboard" at bounding box center [202, 138] width 85 height 13
select select "POP"
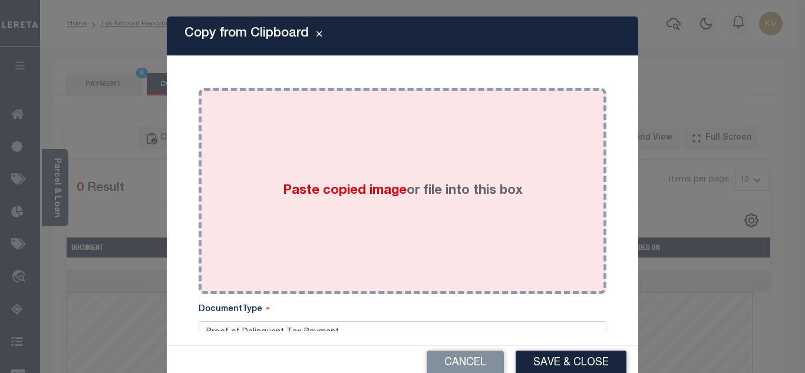
click at [286, 195] on span "Paste copied image" at bounding box center [345, 190] width 124 height 13
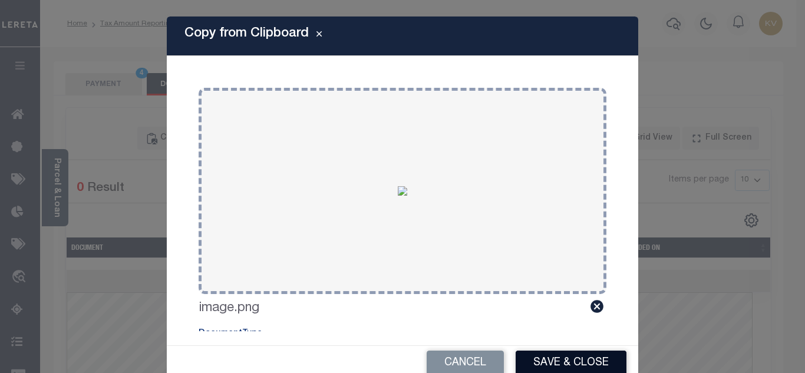
click at [549, 367] on button "Save & Close" at bounding box center [570, 362] width 111 height 25
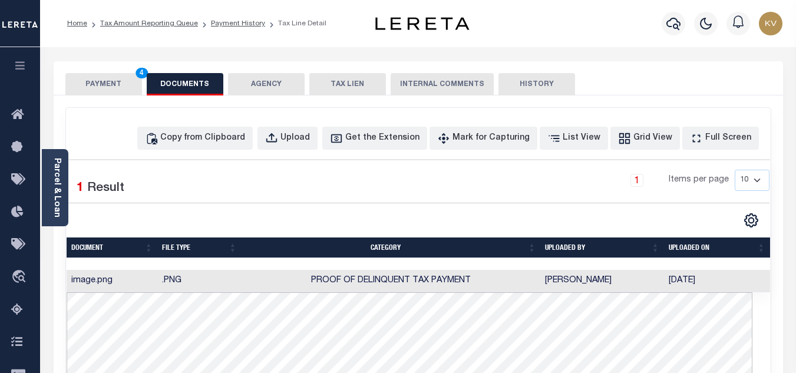
click at [127, 96] on div "SPECIAL RISK NCE Date Clear" at bounding box center [418, 375] width 729 height 560
click at [119, 85] on button "PAYMENT 4" at bounding box center [103, 84] width 77 height 22
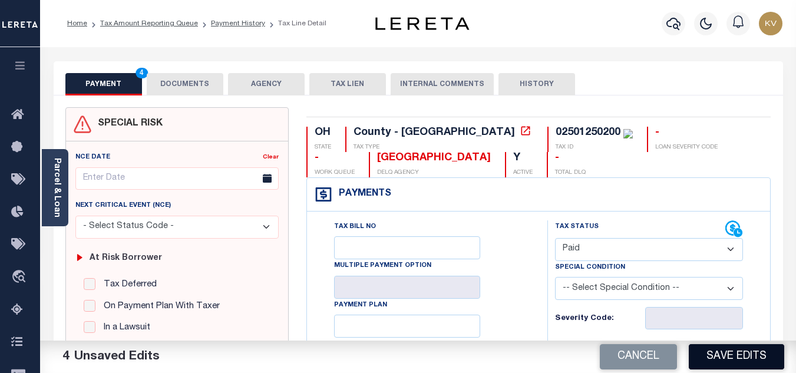
click at [725, 346] on button "Save Edits" at bounding box center [736, 356] width 95 height 25
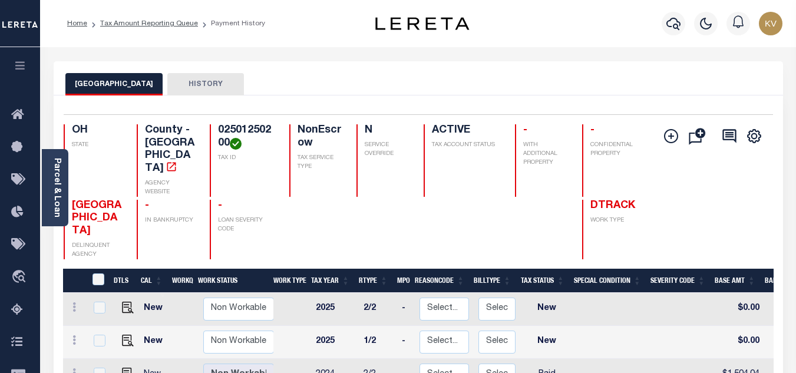
scroll to position [118, 0]
